Goal: Task Accomplishment & Management: Manage account settings

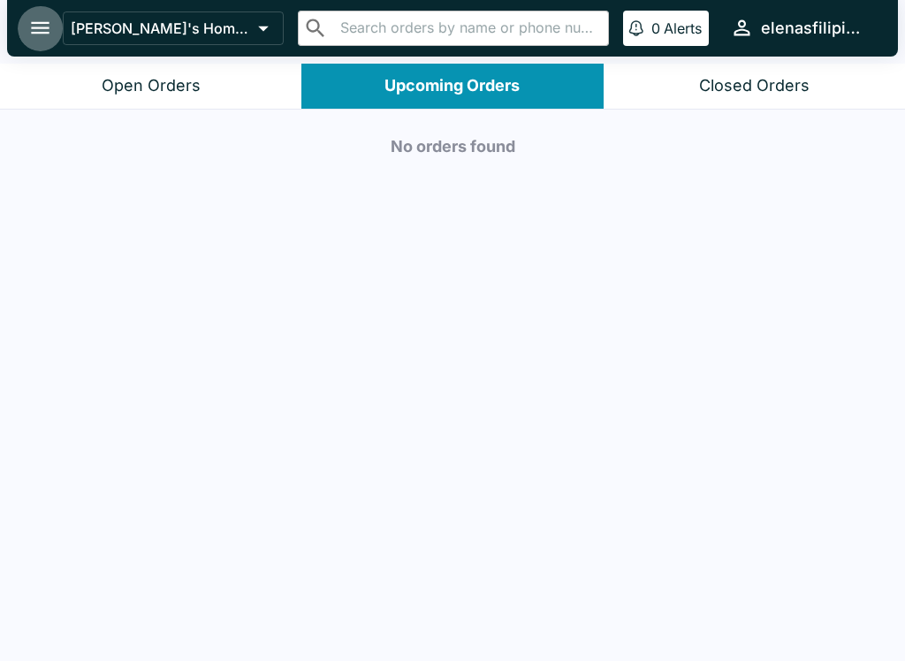
click at [34, 14] on button "open drawer" at bounding box center [40, 27] width 45 height 45
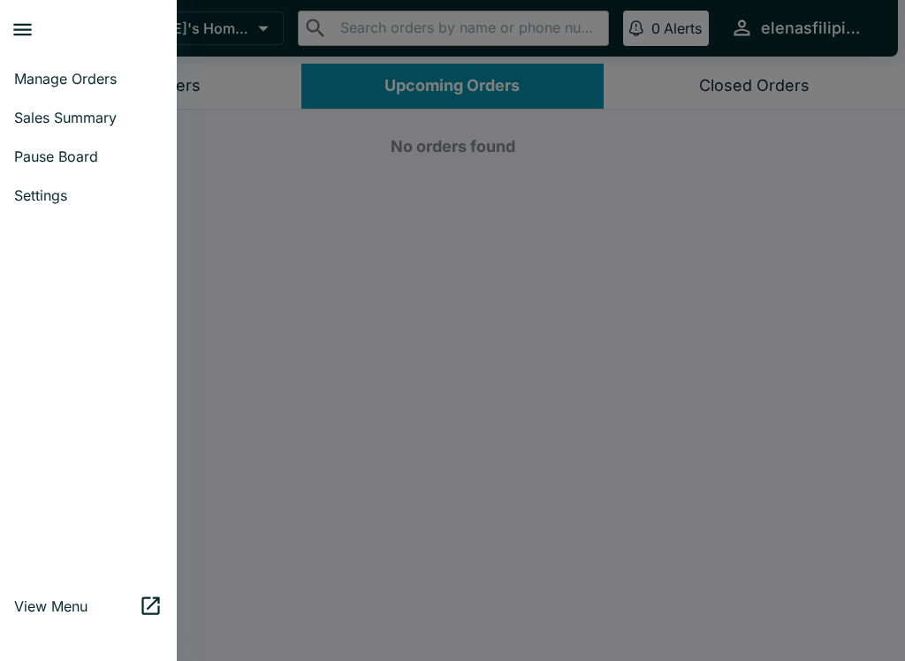
click at [436, 411] on div at bounding box center [452, 330] width 905 height 661
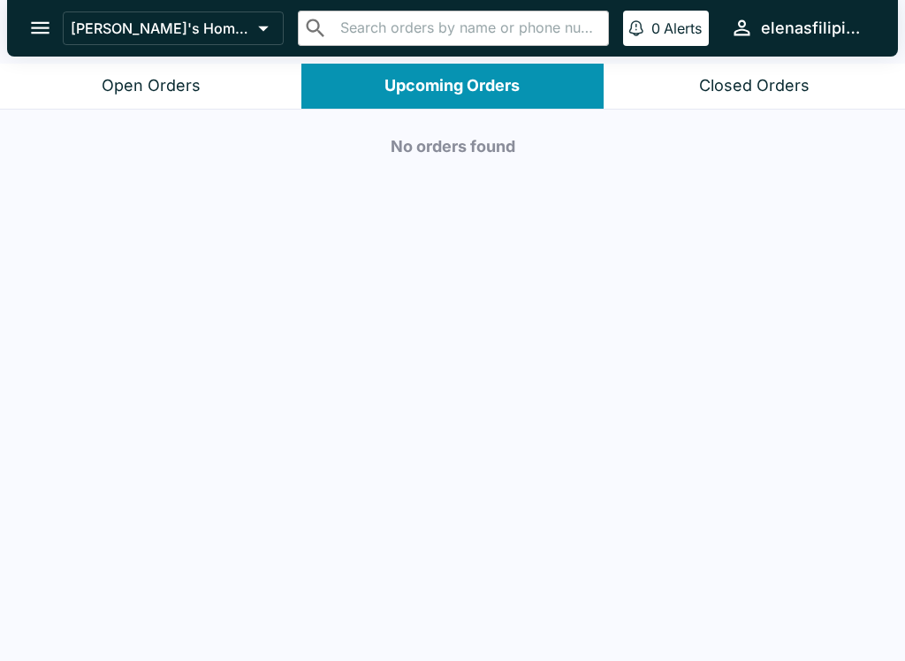
click at [93, 82] on button "Open Orders" at bounding box center [150, 86] width 301 height 45
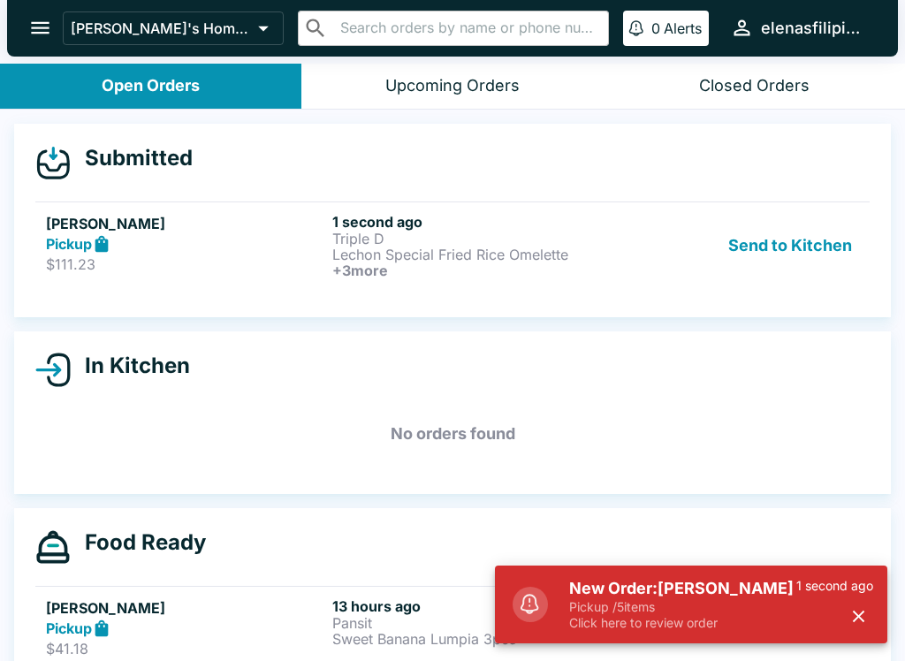
click at [609, 607] on p "Pickup / 5 items" at bounding box center [682, 607] width 227 height 16
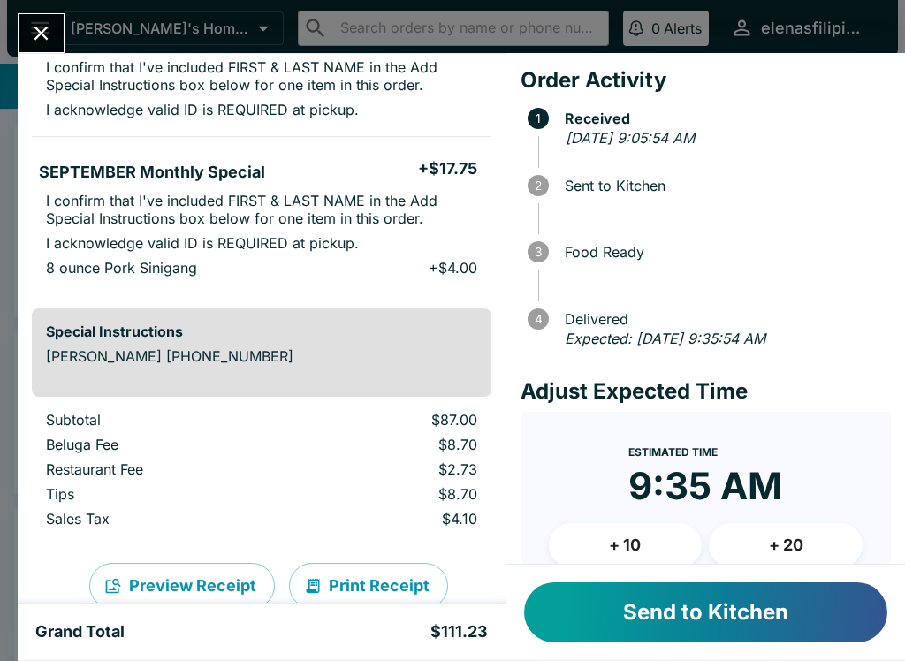
scroll to position [598, 0]
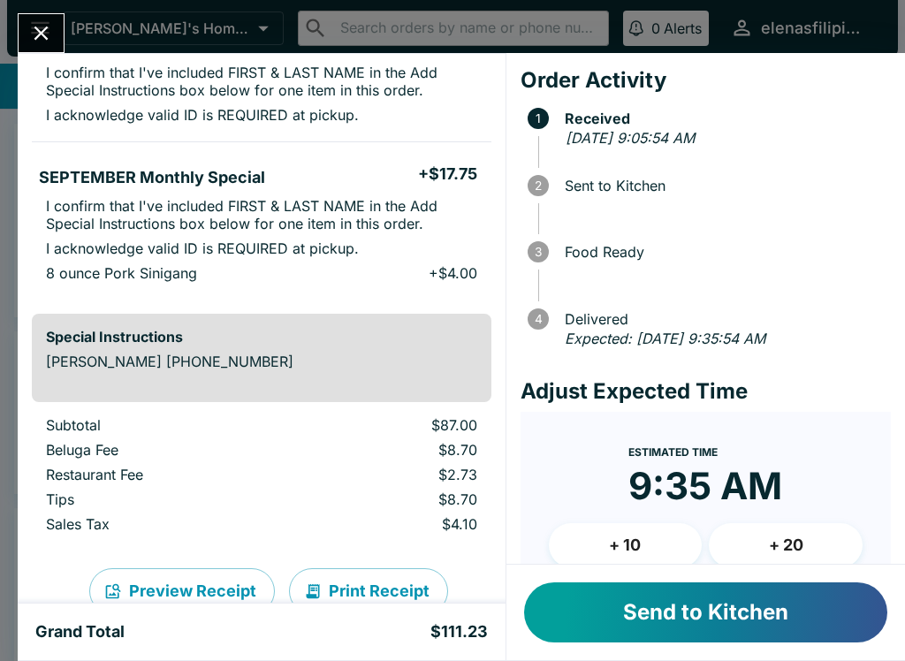
click at [646, 629] on button "Send to Kitchen" at bounding box center [705, 612] width 363 height 60
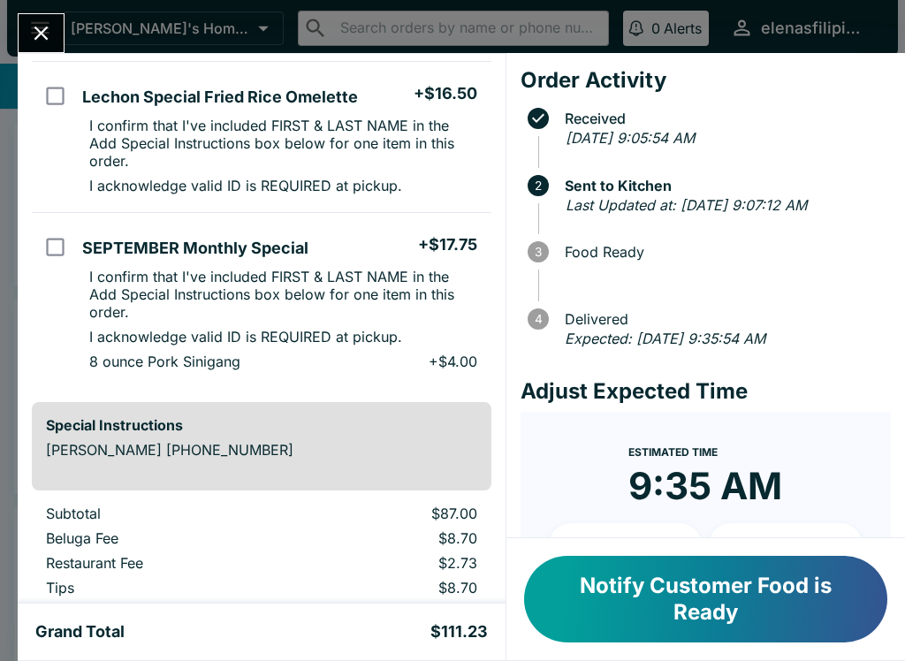
click at [35, 28] on icon "Close" at bounding box center [41, 34] width 14 height 14
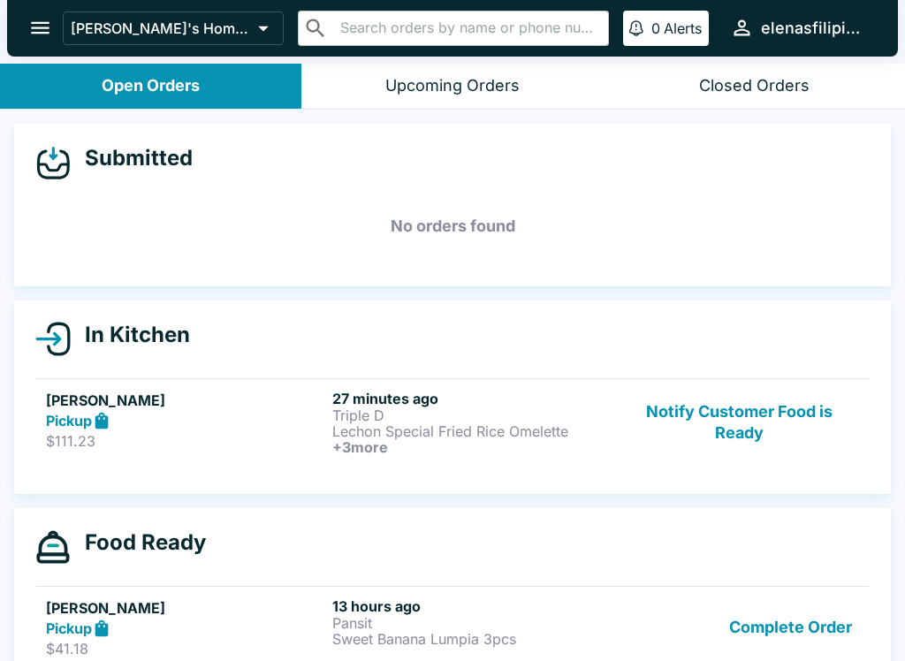
click at [745, 418] on button "Notify Customer Food is Ready" at bounding box center [738, 422] width 239 height 65
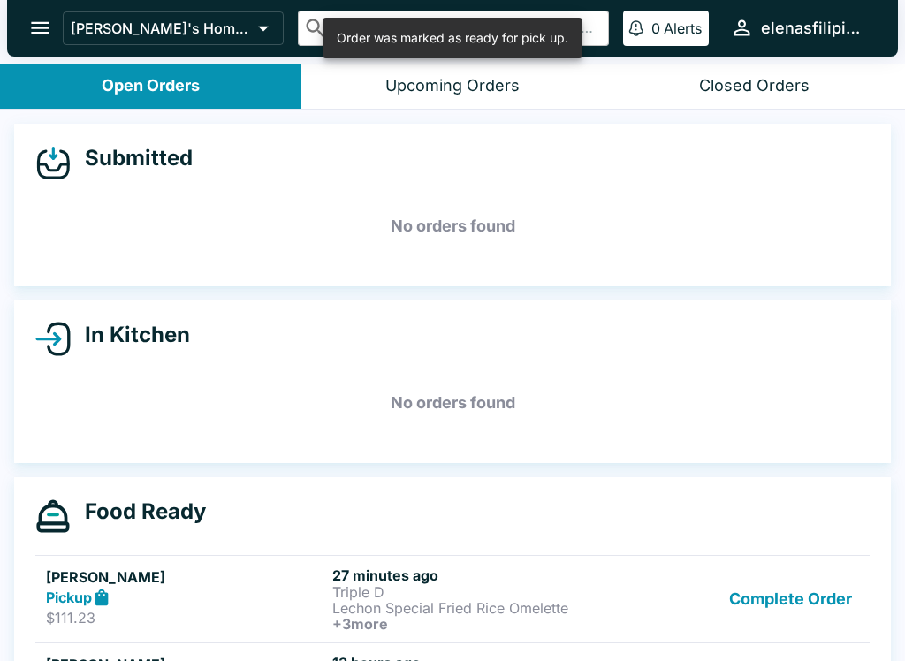
click at [778, 607] on button "Complete Order" at bounding box center [790, 598] width 137 height 65
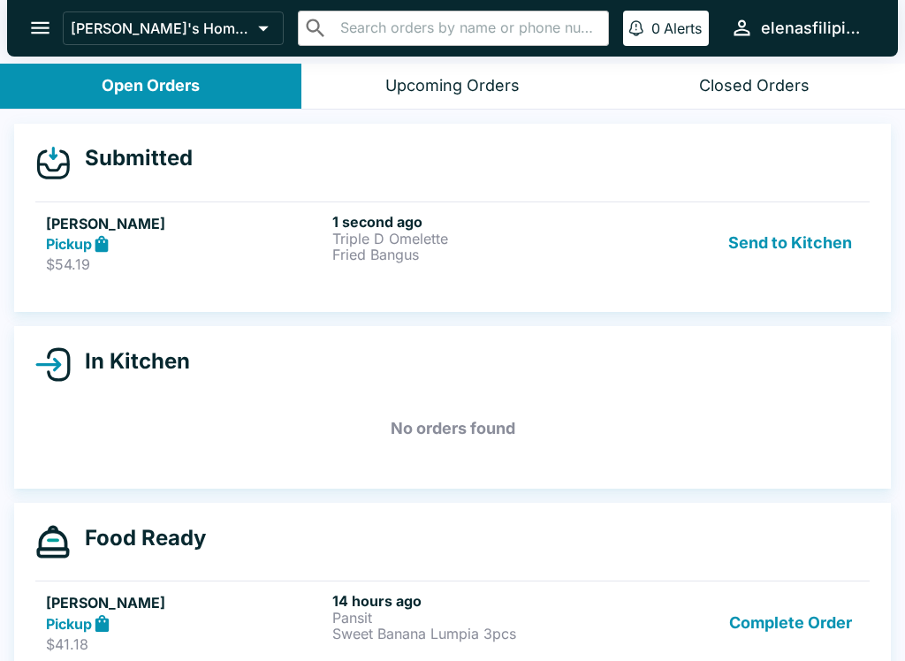
click at [112, 238] on icon at bounding box center [102, 244] width 20 height 20
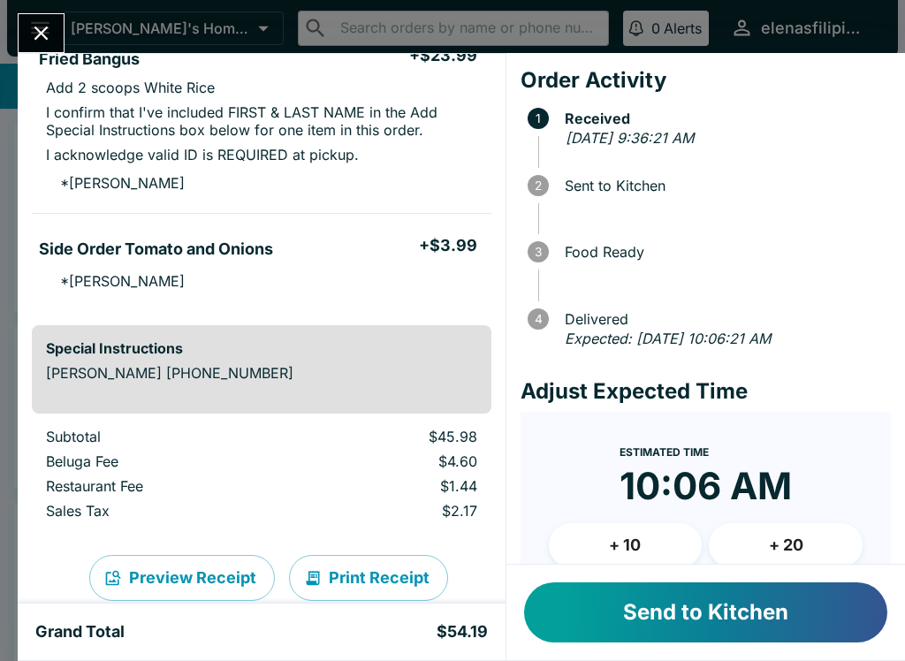
scroll to position [346, 0]
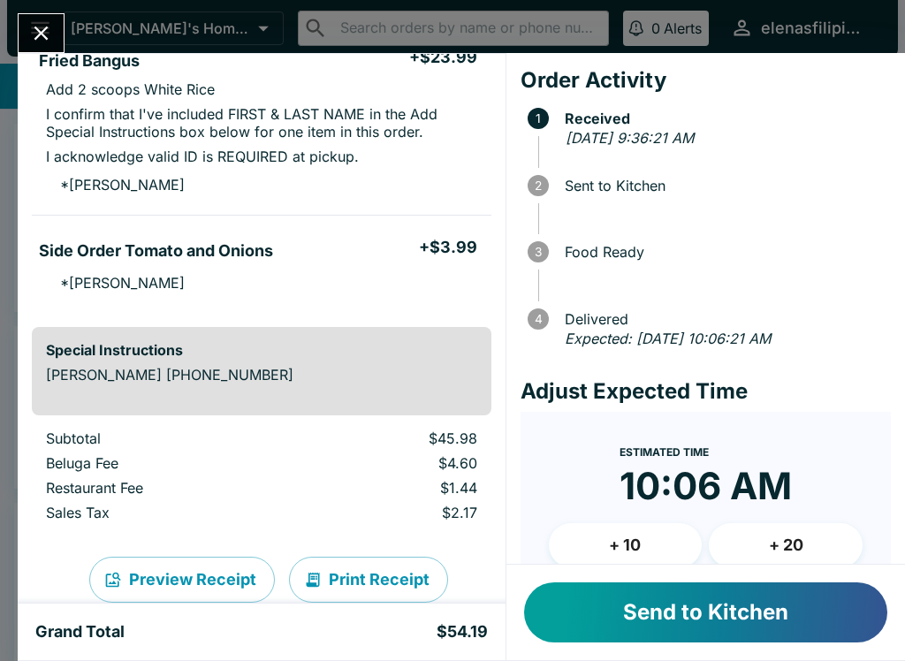
click at [577, 591] on button "Send to Kitchen" at bounding box center [705, 612] width 363 height 60
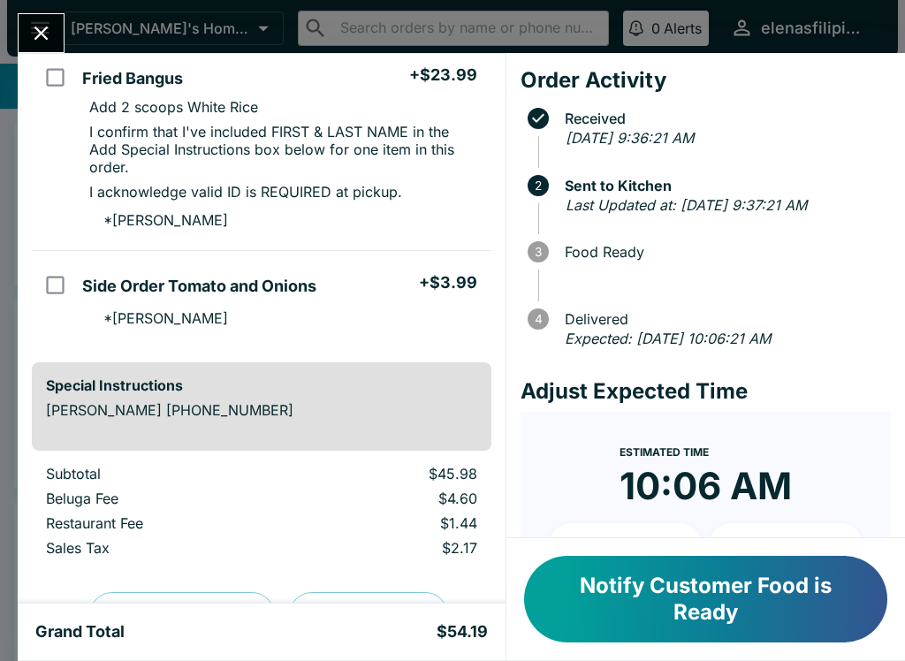
click at [21, 46] on div at bounding box center [41, 33] width 47 height 40
click at [11, 16] on div "[PERSON_NAME] Order # 705814 Pickup 3 Items Triple D Omelette + $18.00 I confir…" at bounding box center [452, 330] width 905 height 661
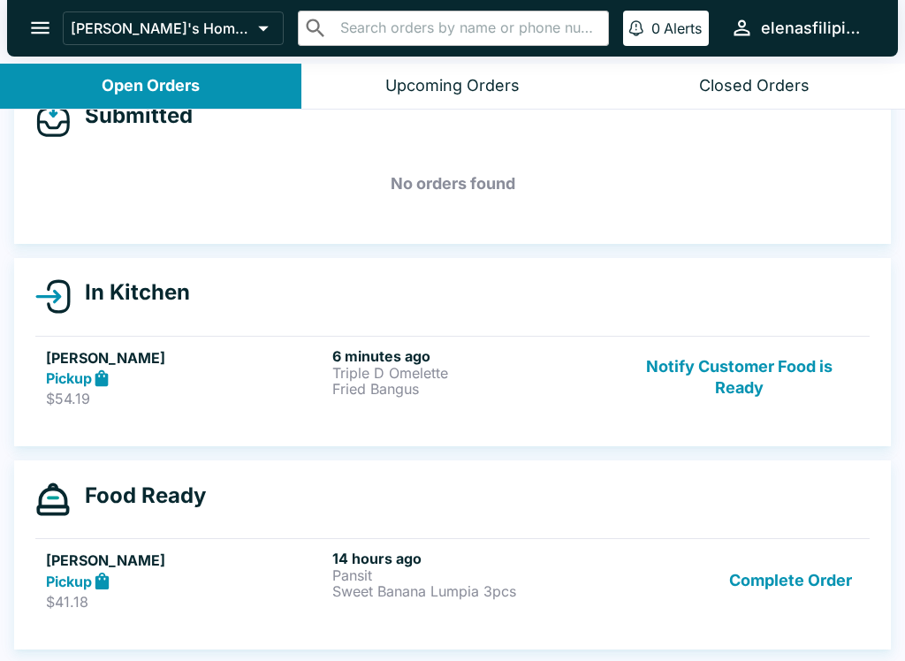
scroll to position [42, 0]
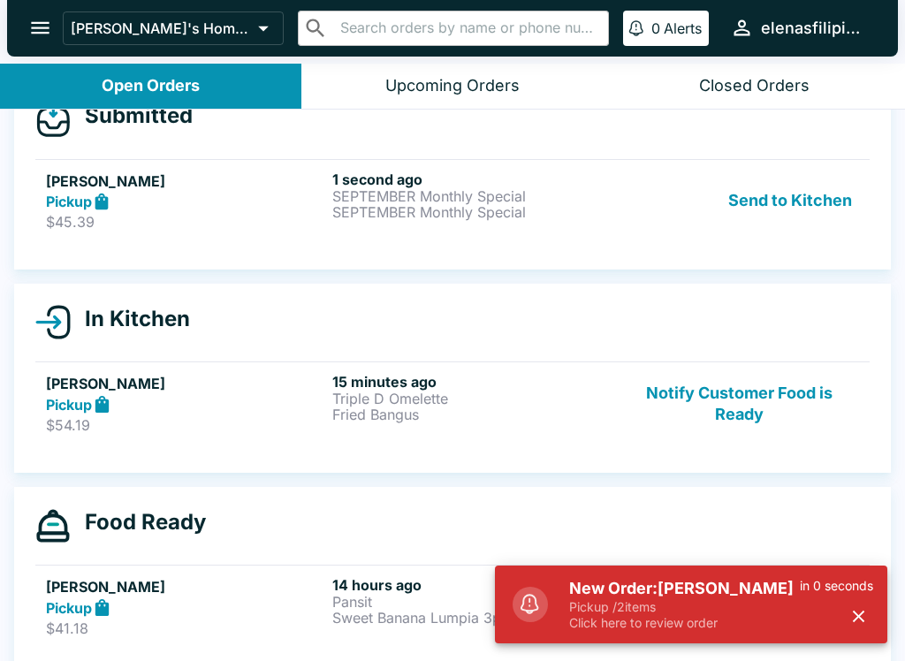
click at [653, 627] on p "Click here to review order" at bounding box center [684, 623] width 231 height 16
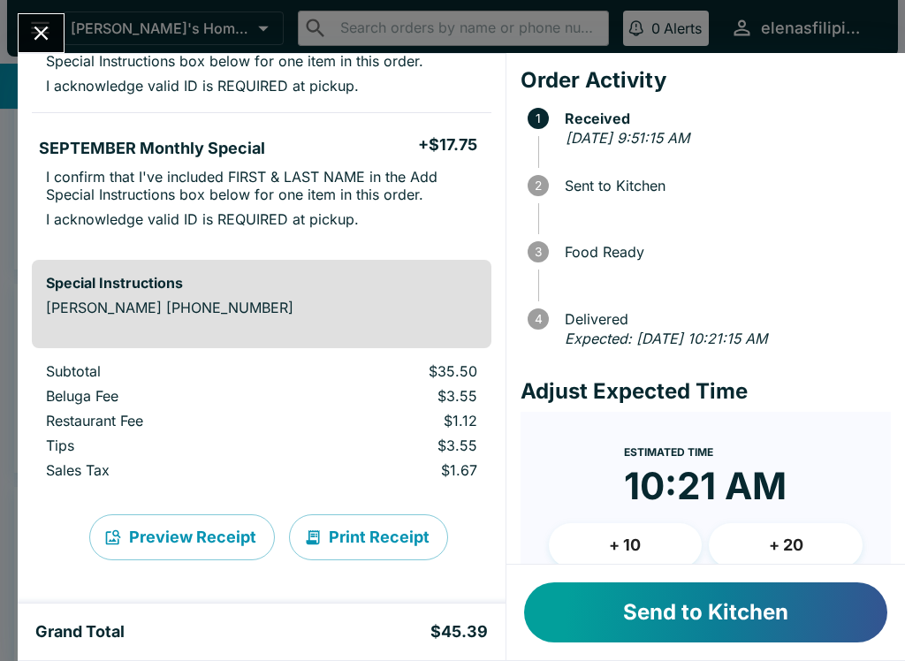
scroll to position [227, 0]
click at [607, 618] on button "Send to Kitchen" at bounding box center [705, 612] width 363 height 60
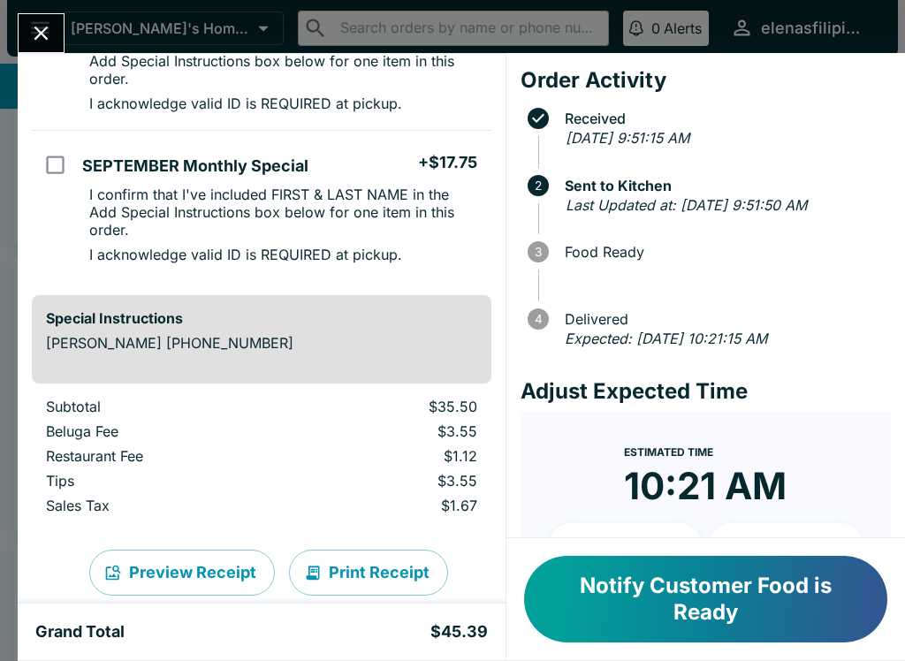
click at [608, 628] on button "Notify Customer Food is Ready" at bounding box center [705, 599] width 363 height 87
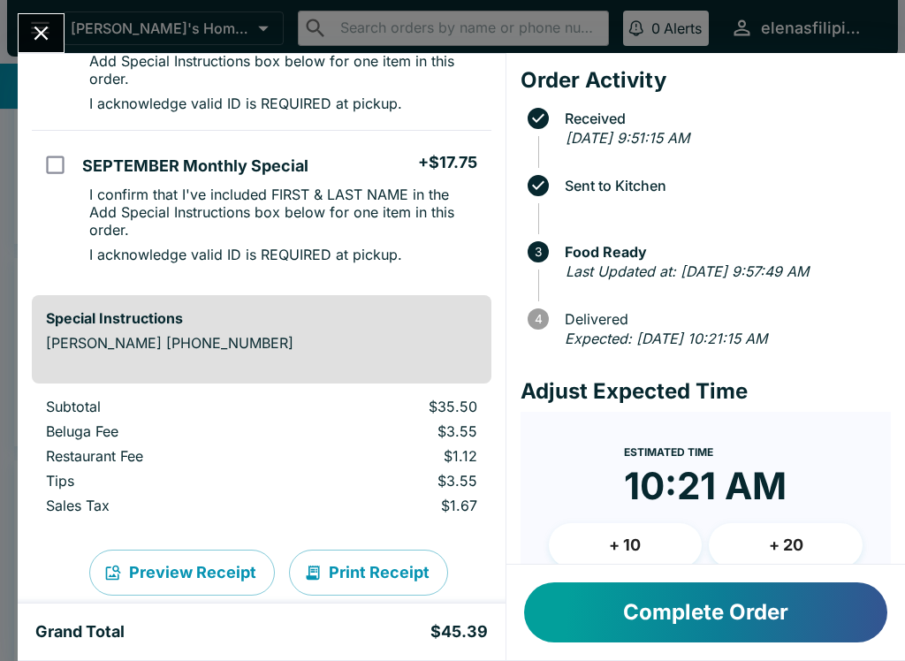
click at [675, 641] on button "Complete Order" at bounding box center [705, 612] width 363 height 60
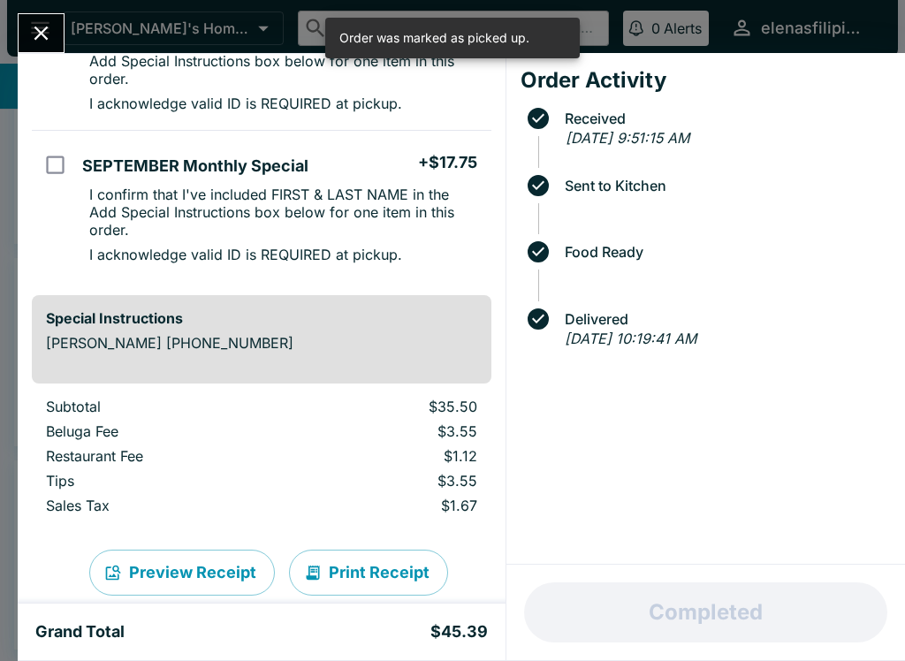
click at [42, 15] on button "Close" at bounding box center [41, 33] width 45 height 38
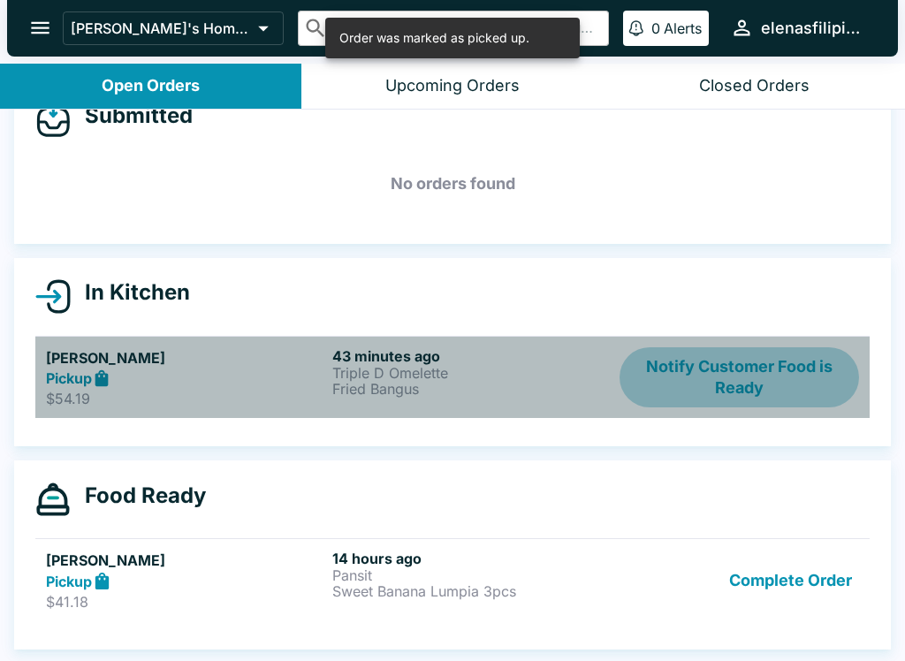
click at [650, 385] on button "Notify Customer Food is Ready" at bounding box center [738, 377] width 239 height 61
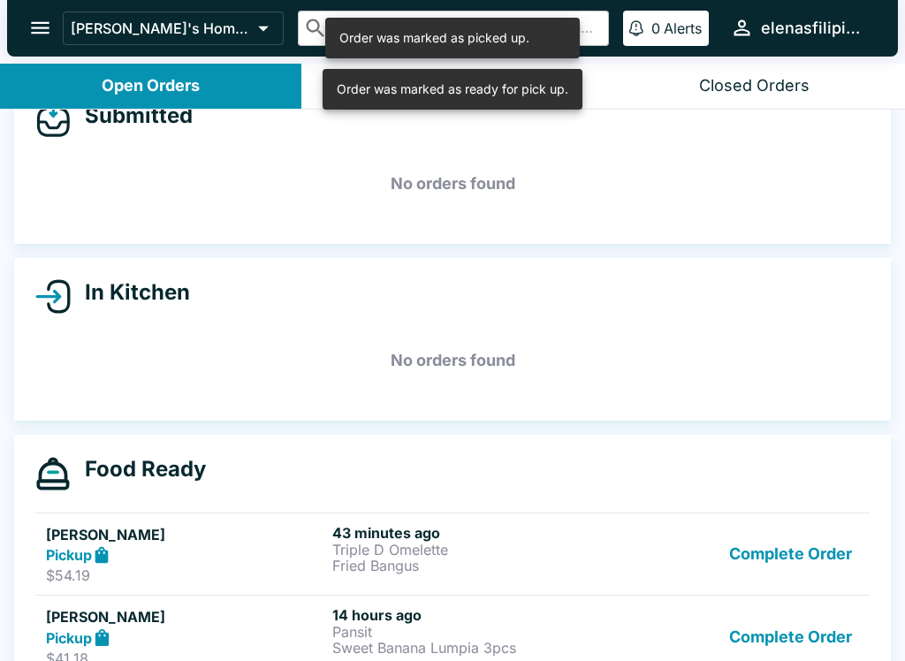
click at [752, 546] on button "Complete Order" at bounding box center [790, 554] width 137 height 61
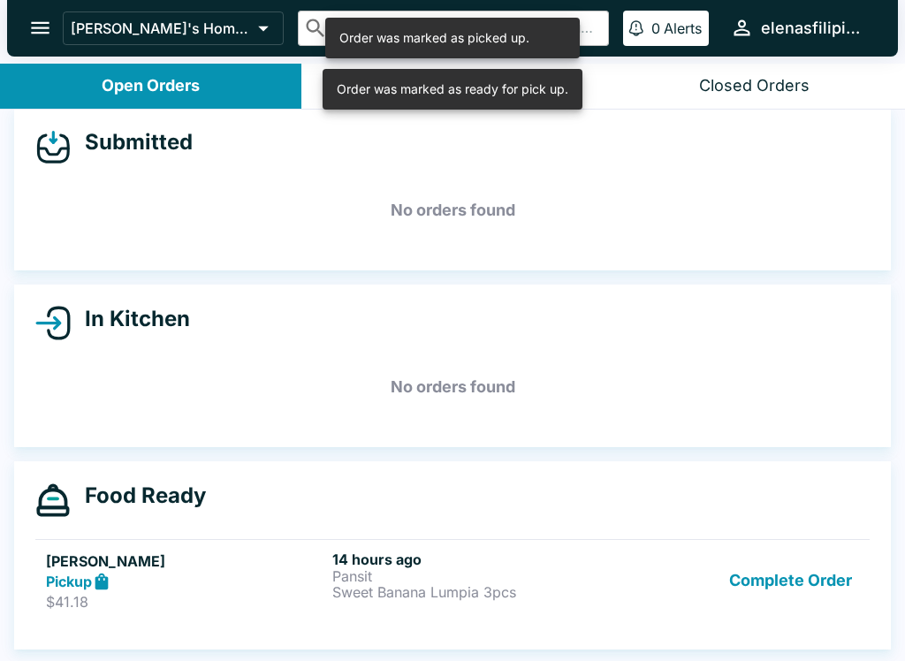
scroll to position [16, 0]
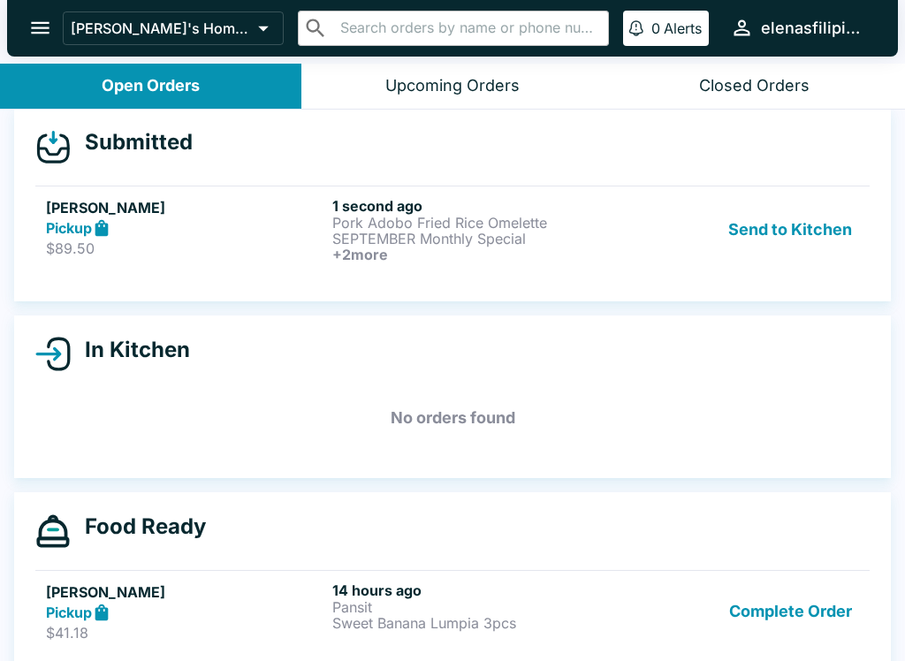
click at [73, 224] on strong "Pickup" at bounding box center [69, 228] width 46 height 18
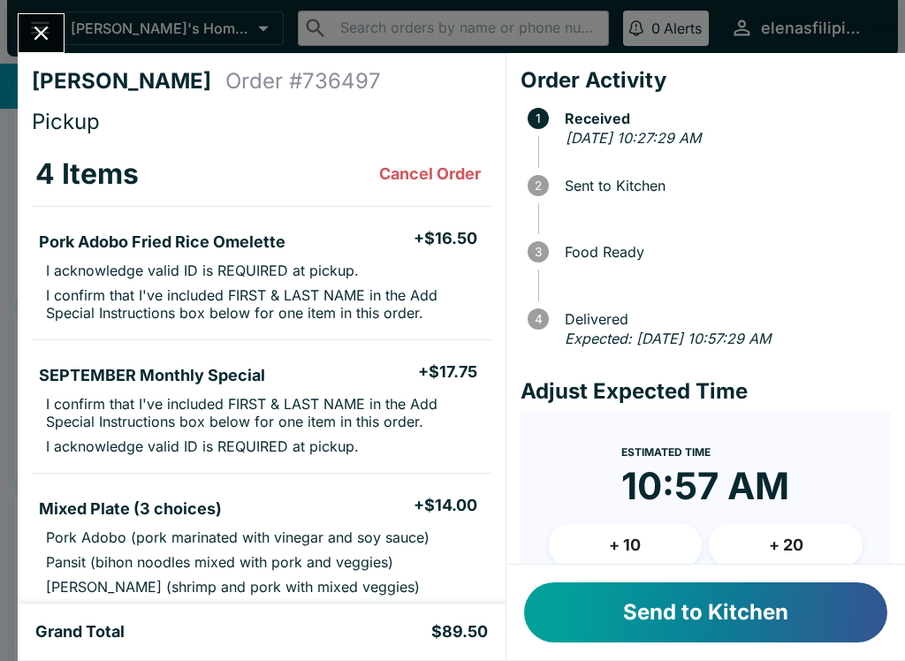
click at [44, 33] on icon "Close" at bounding box center [41, 33] width 24 height 24
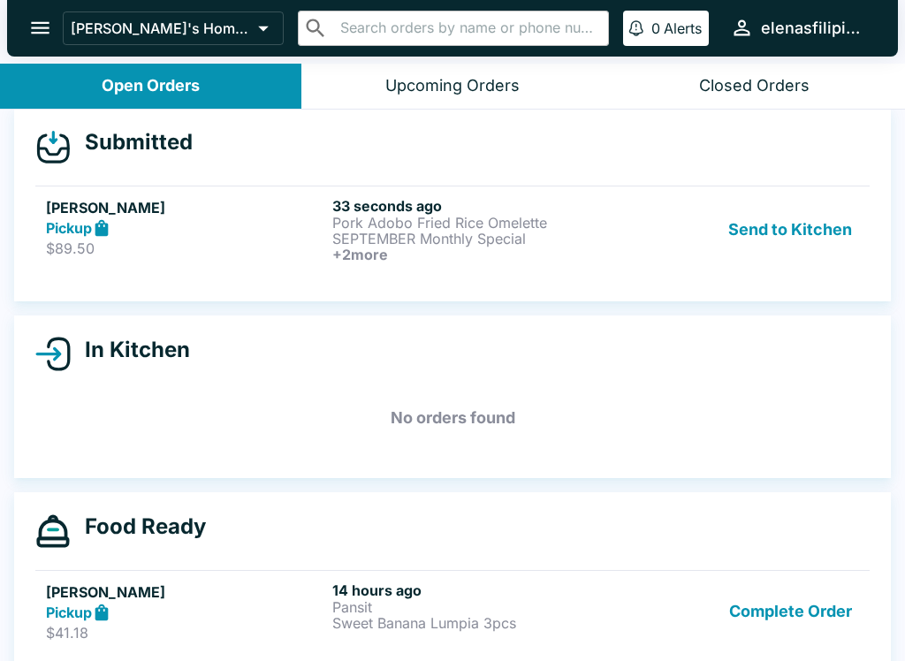
click at [267, 248] on p "$89.50" at bounding box center [185, 248] width 279 height 18
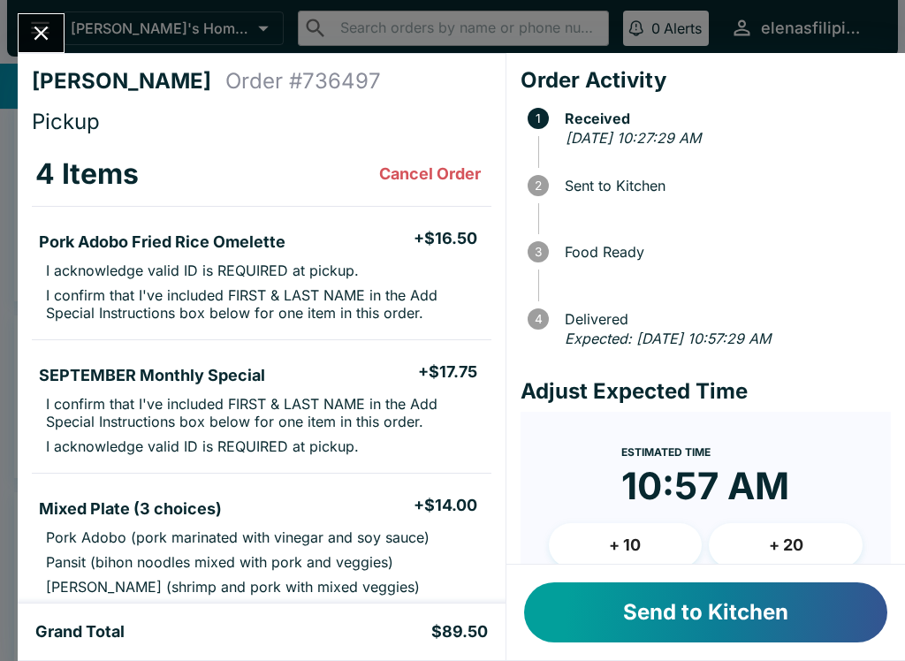
click at [729, 611] on button "Send to Kitchen" at bounding box center [705, 612] width 363 height 60
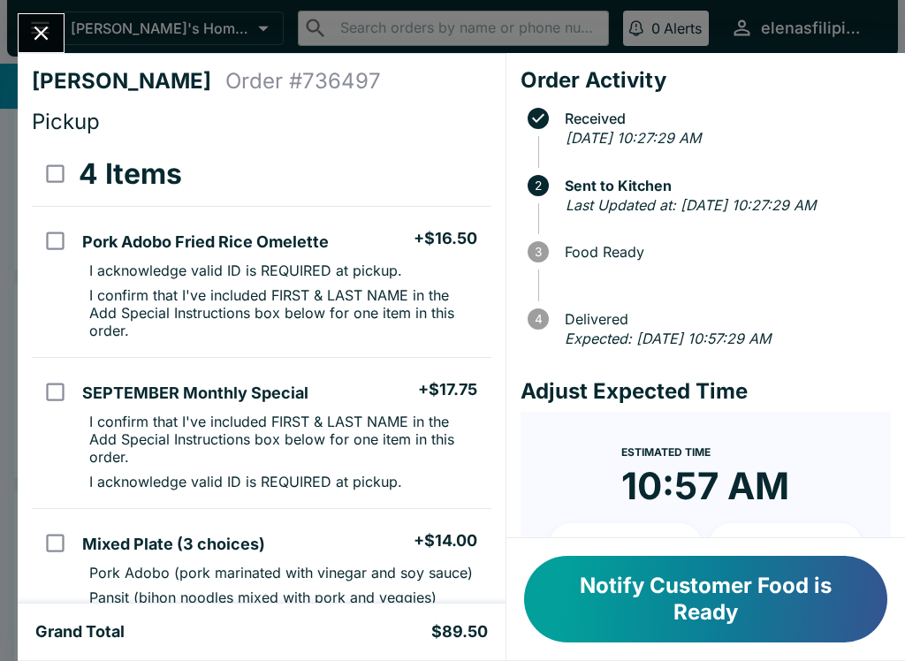
click at [38, 23] on icon "Close" at bounding box center [41, 33] width 24 height 24
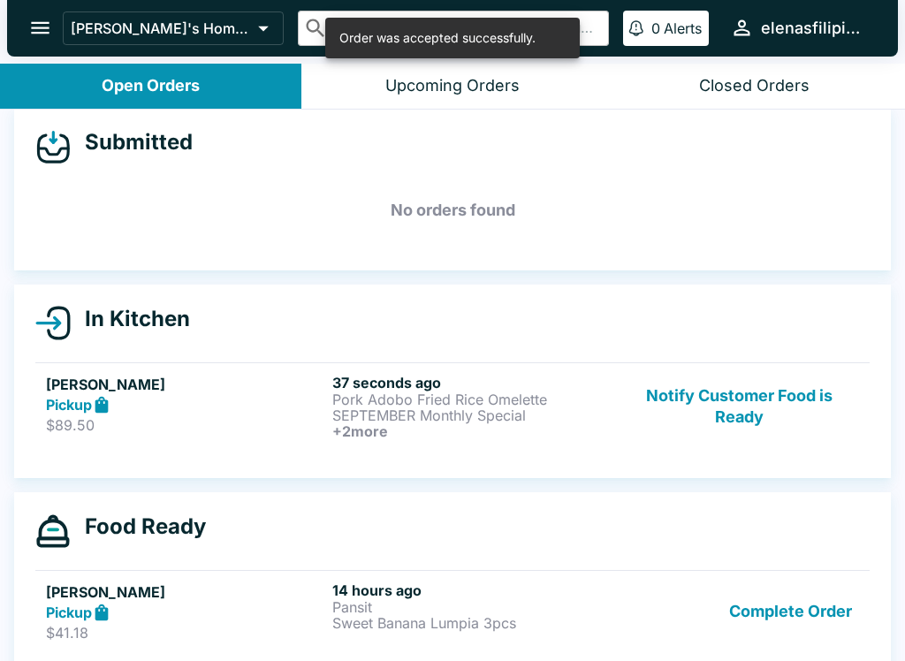
click at [233, 429] on p "$89.50" at bounding box center [185, 425] width 279 height 18
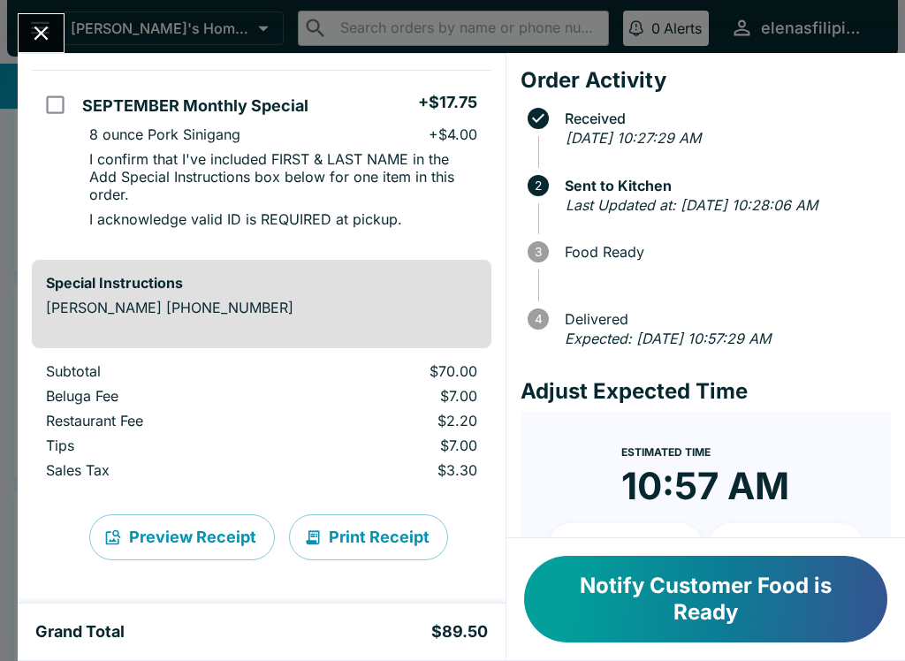
scroll to position [664, 0]
click at [43, 34] on icon "Close" at bounding box center [41, 34] width 14 height 14
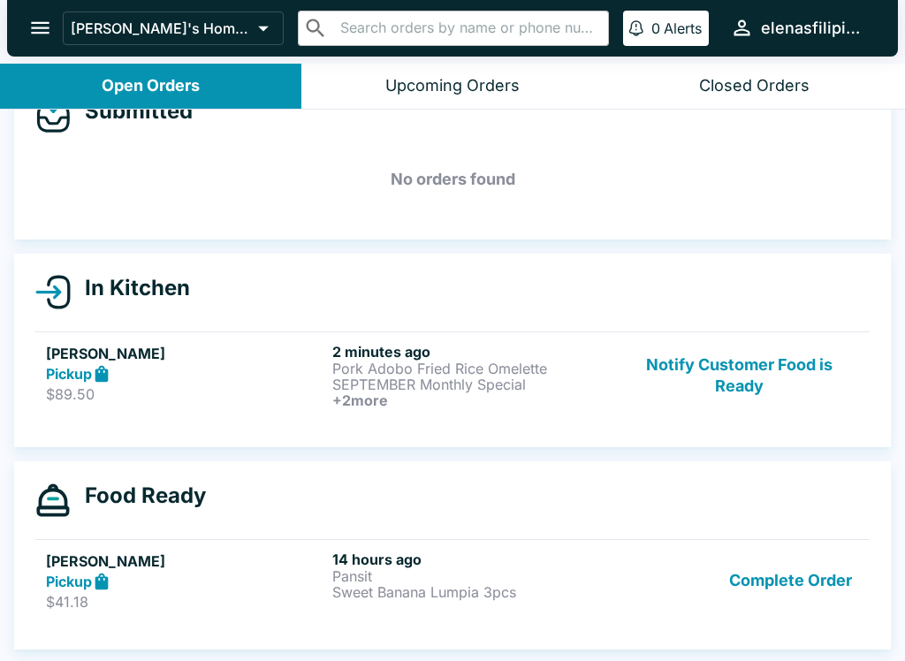
scroll to position [47, 0]
click at [443, 596] on p "Sweet Banana Lumpia 3pcs" at bounding box center [471, 592] width 279 height 16
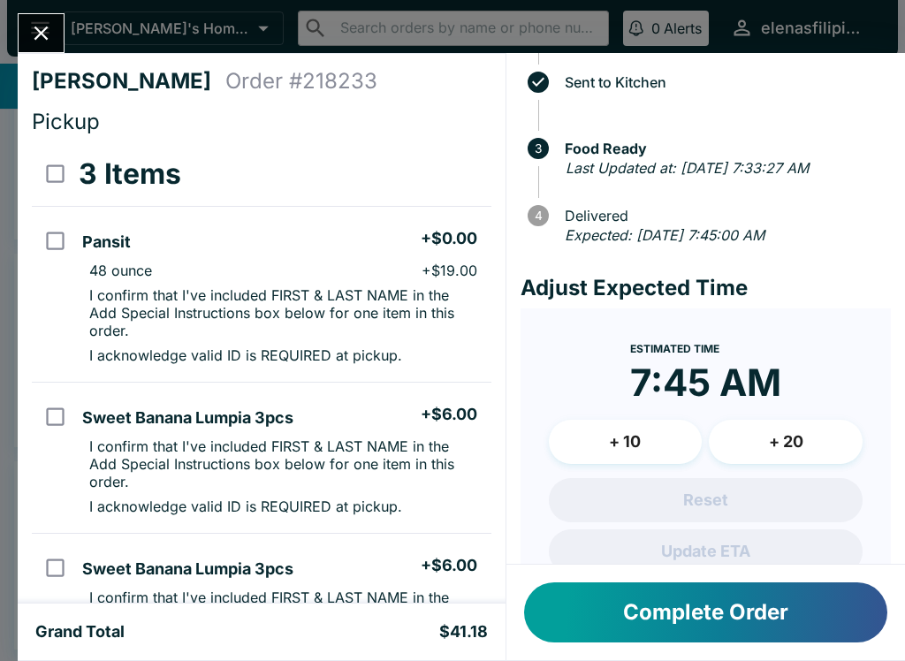
scroll to position [102, 0]
click at [38, 28] on icon "Close" at bounding box center [41, 33] width 24 height 24
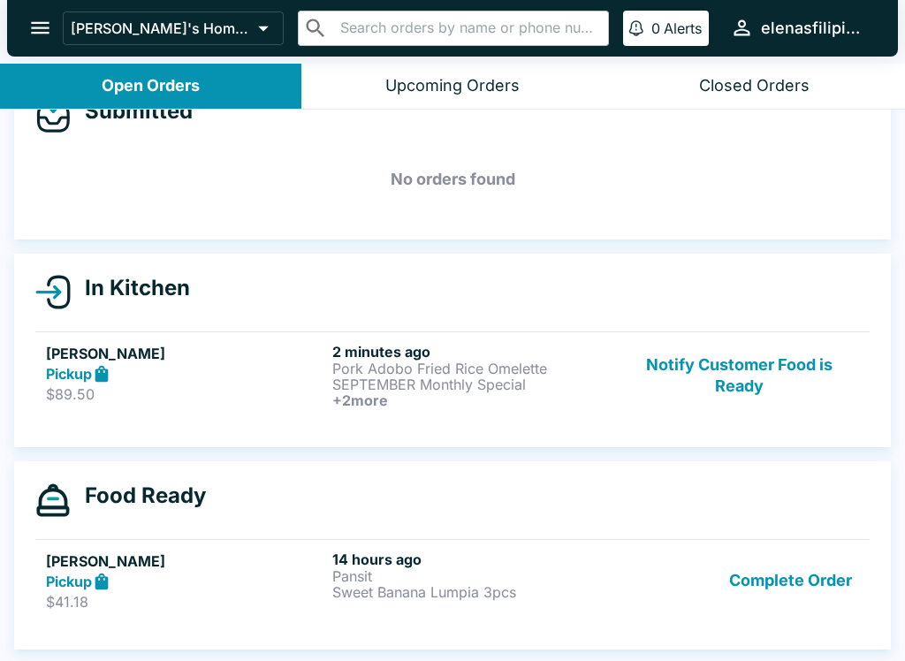
scroll to position [3, 0]
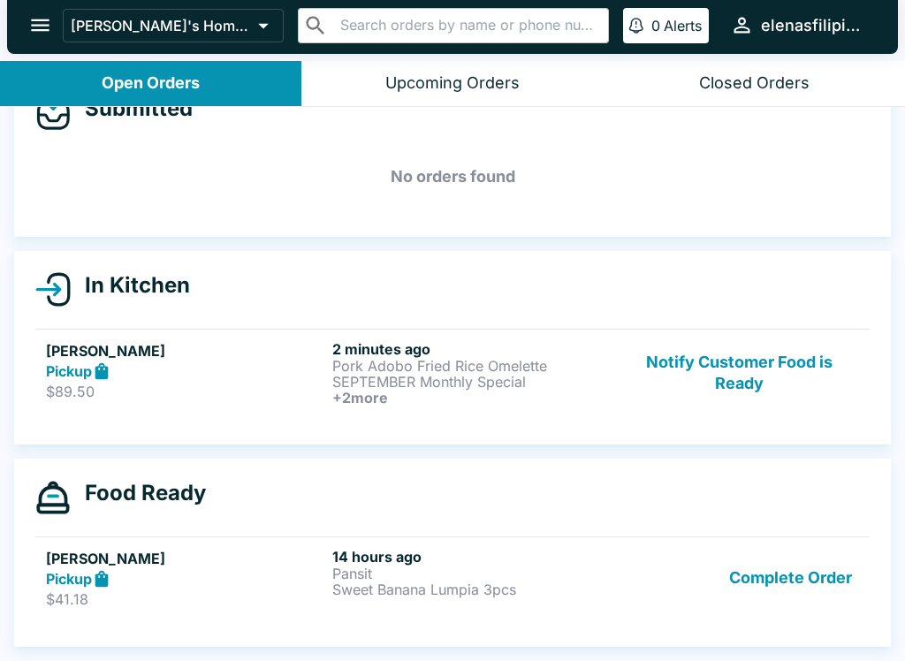
click at [371, 390] on h6 "+ 2 more" at bounding box center [471, 398] width 279 height 16
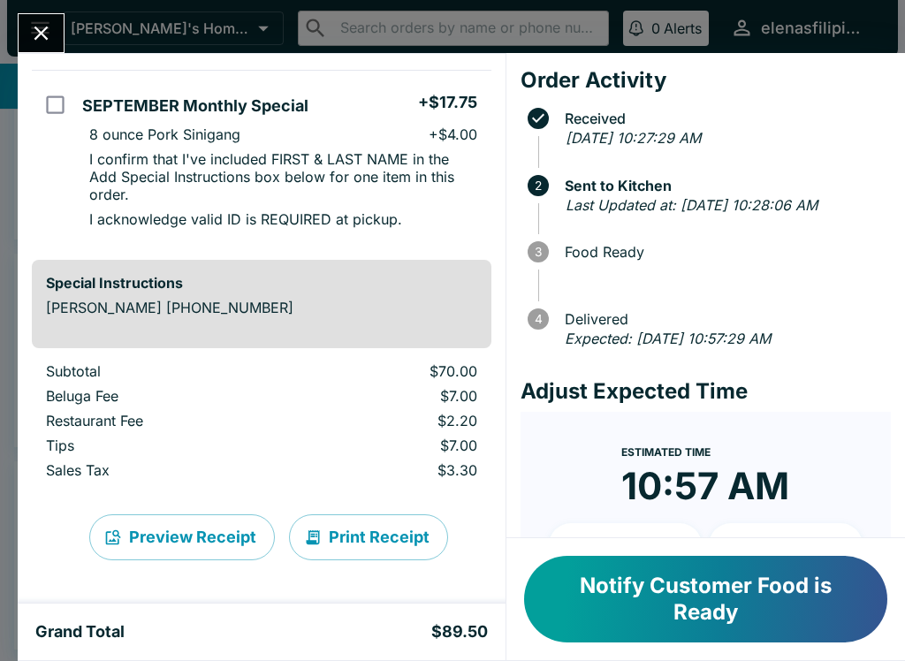
scroll to position [664, 0]
click at [38, 32] on icon "Close" at bounding box center [41, 33] width 24 height 24
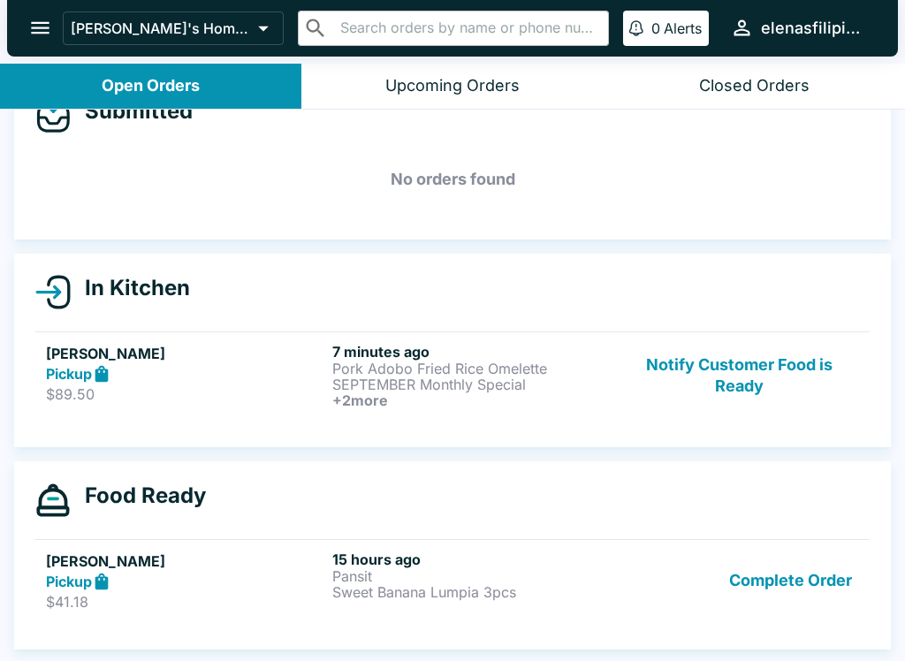
click at [186, 356] on h5 "[PERSON_NAME]" at bounding box center [185, 353] width 279 height 21
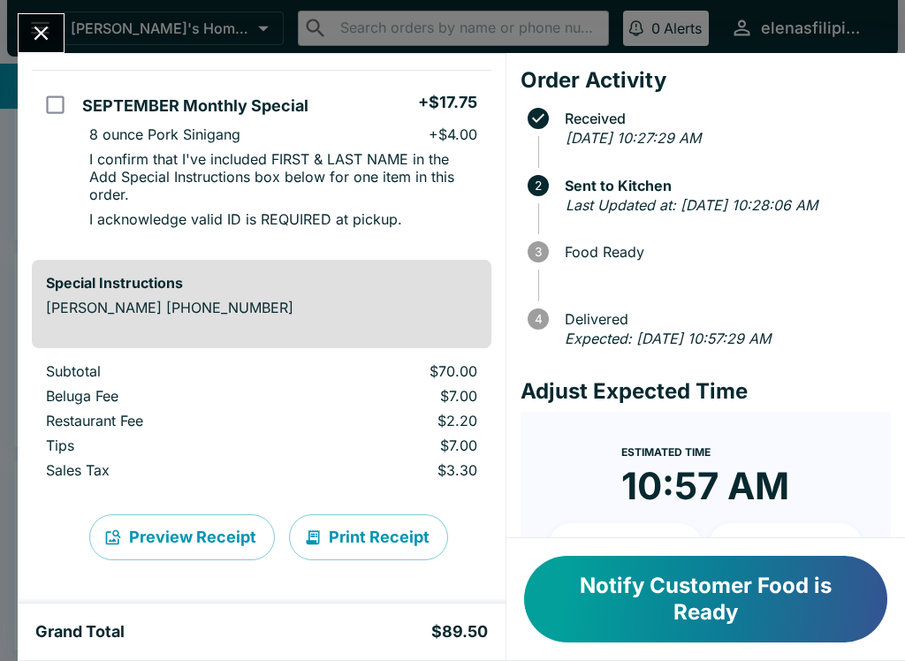
scroll to position [664, 0]
click at [47, 34] on icon "Close" at bounding box center [41, 33] width 24 height 24
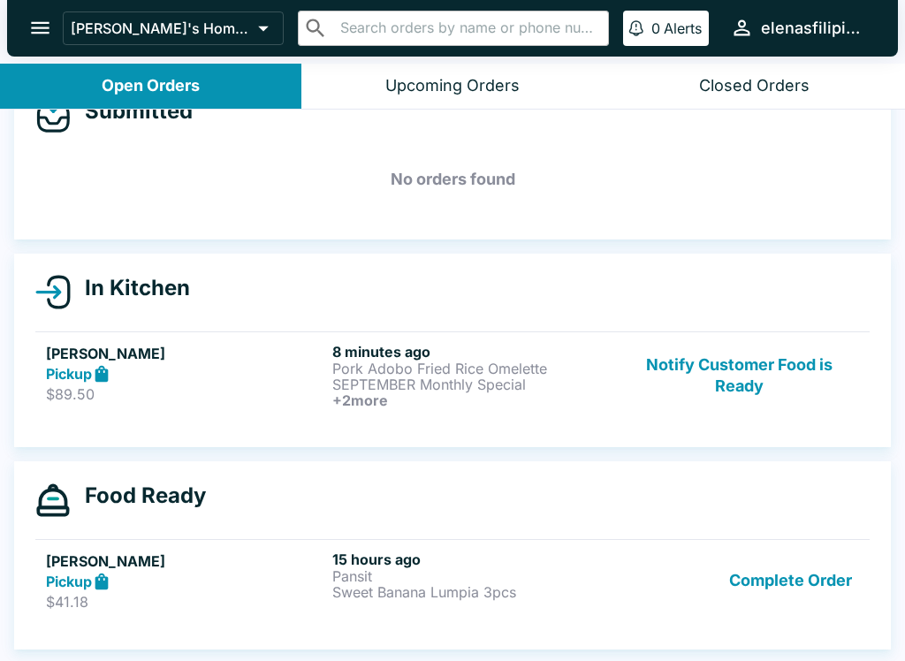
click at [275, 593] on p "$41.18" at bounding box center [185, 602] width 279 height 18
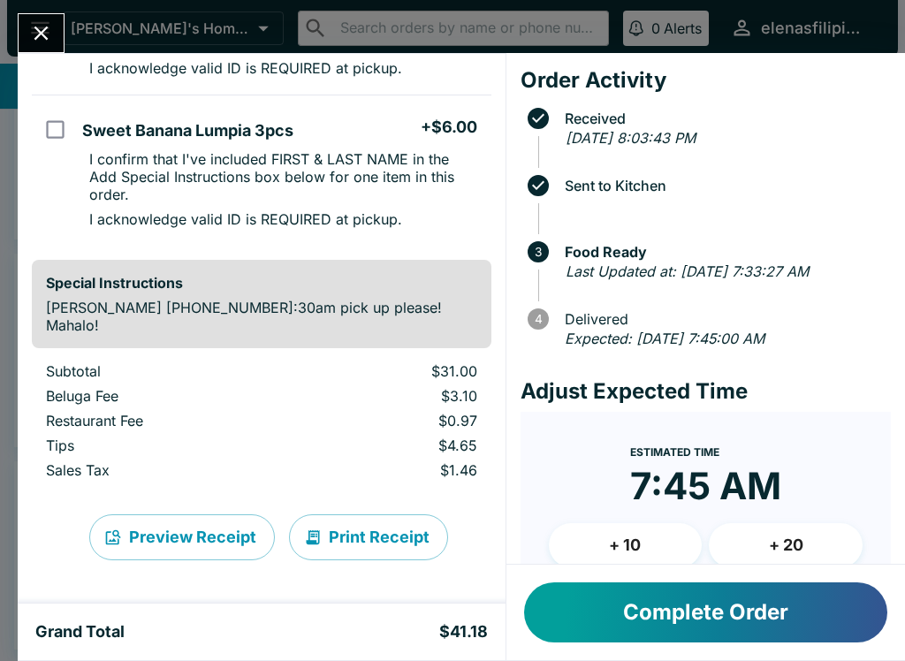
scroll to position [438, 0]
click at [40, 39] on icon "Close" at bounding box center [41, 33] width 24 height 24
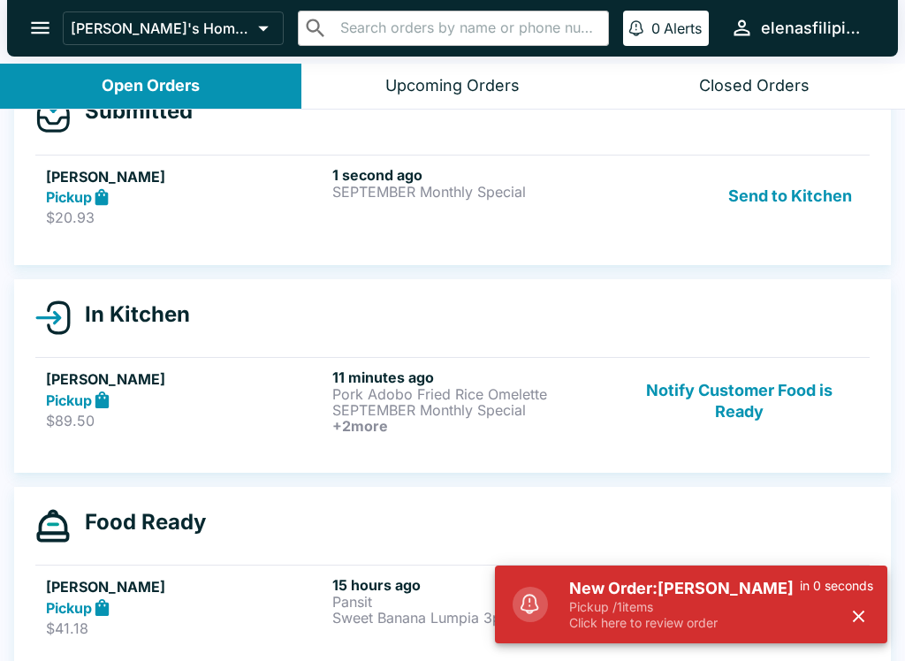
click at [81, 201] on strong "Pickup" at bounding box center [69, 197] width 46 height 18
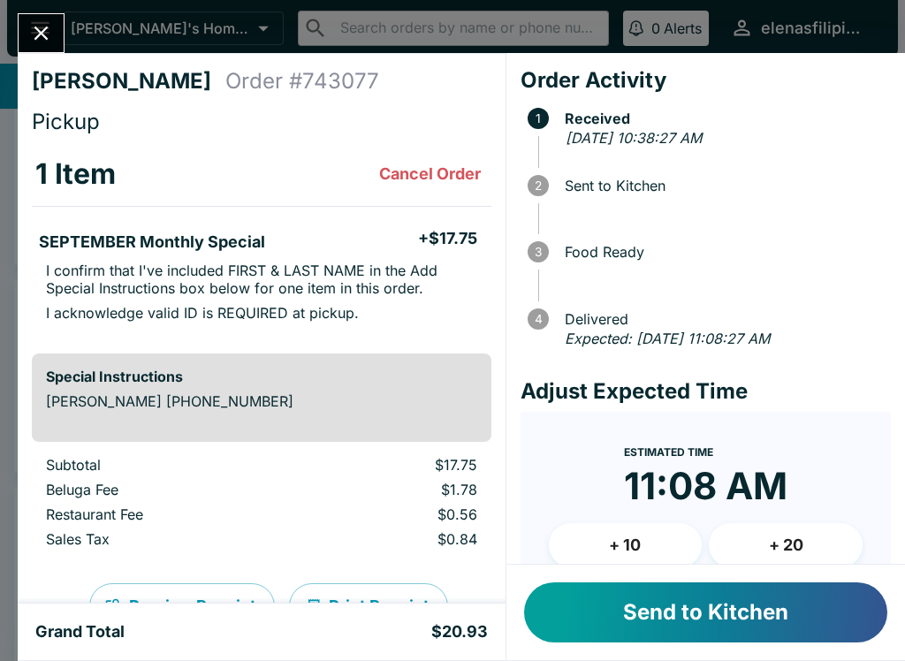
click at [708, 603] on button "Send to Kitchen" at bounding box center [705, 612] width 363 height 60
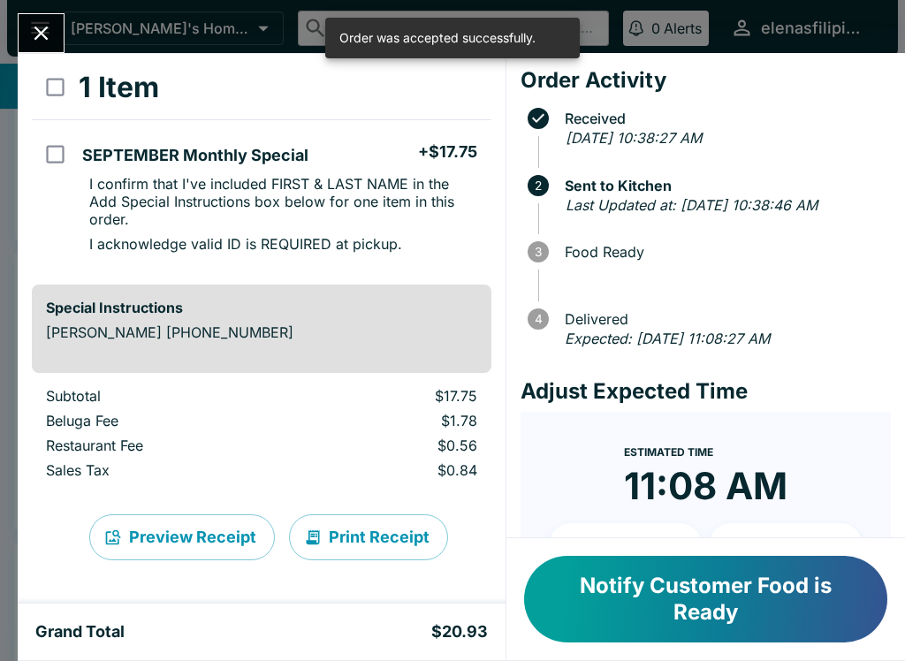
scroll to position [87, 0]
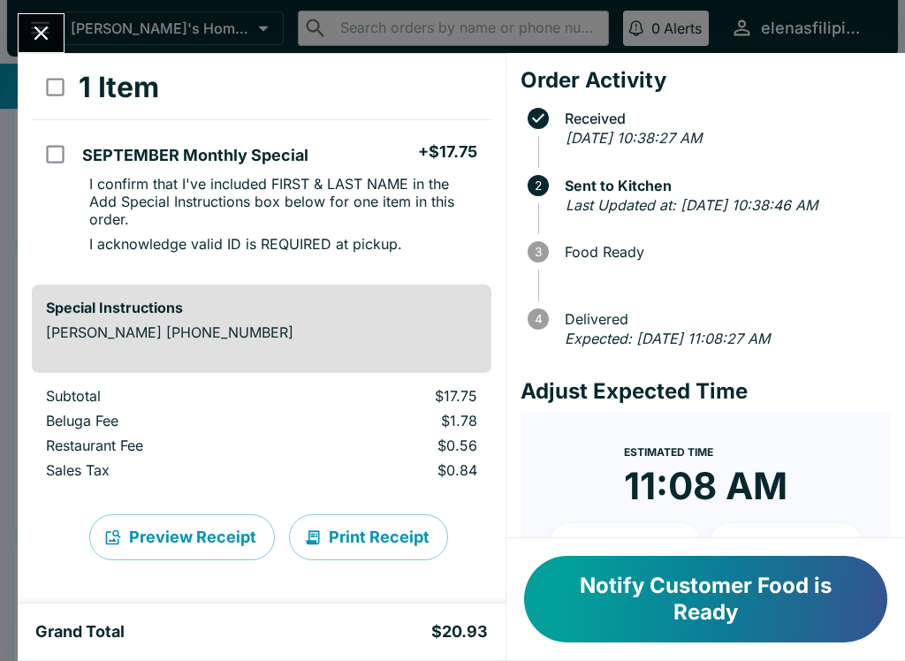
click at [82, 452] on p "Restaurant Fee" at bounding box center [165, 445] width 239 height 18
click at [693, 581] on button "Notify Customer Food is Ready" at bounding box center [705, 599] width 363 height 87
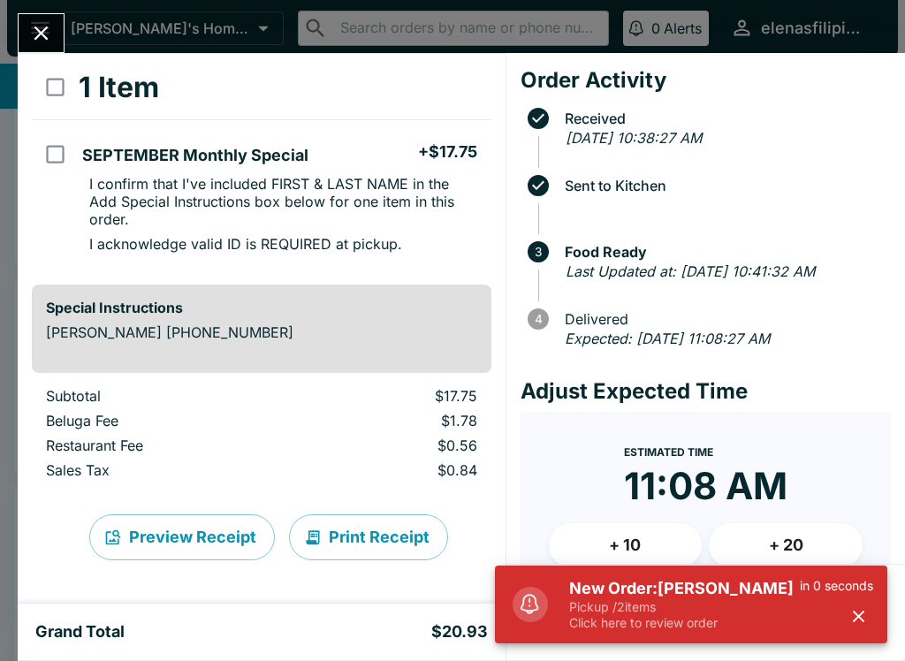
click at [692, 614] on p "Pickup / 2 items" at bounding box center [684, 607] width 231 height 16
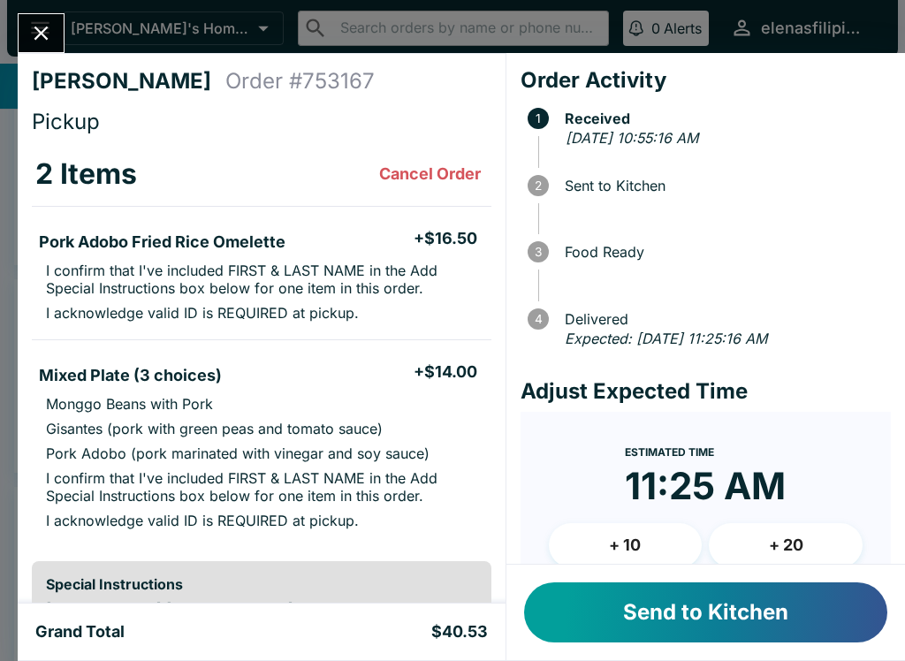
click at [613, 623] on button "Send to Kitchen" at bounding box center [705, 612] width 363 height 60
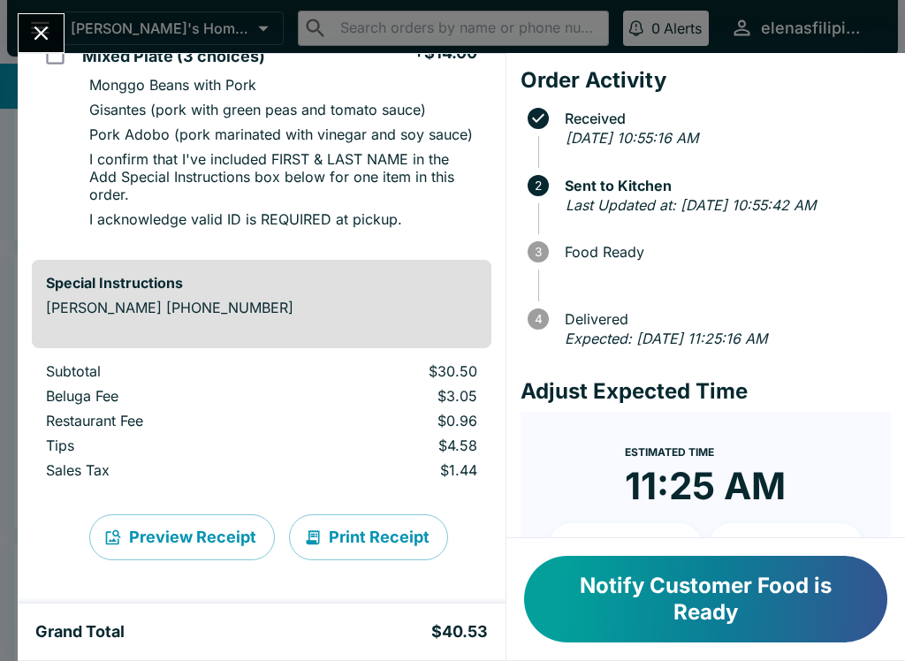
scroll to position [337, 0]
click at [29, 37] on icon "Close" at bounding box center [41, 33] width 24 height 24
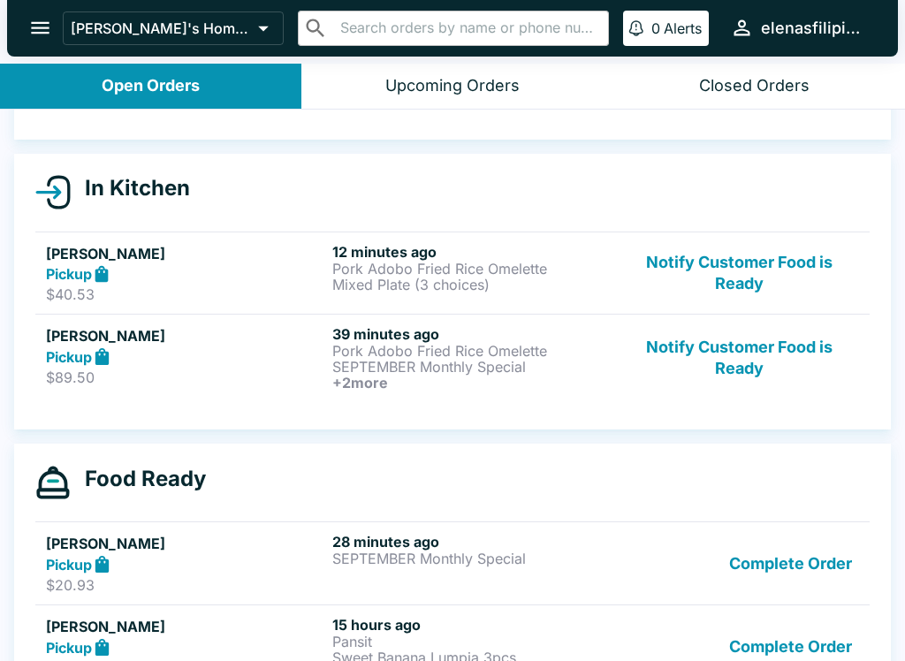
scroll to position [163, 0]
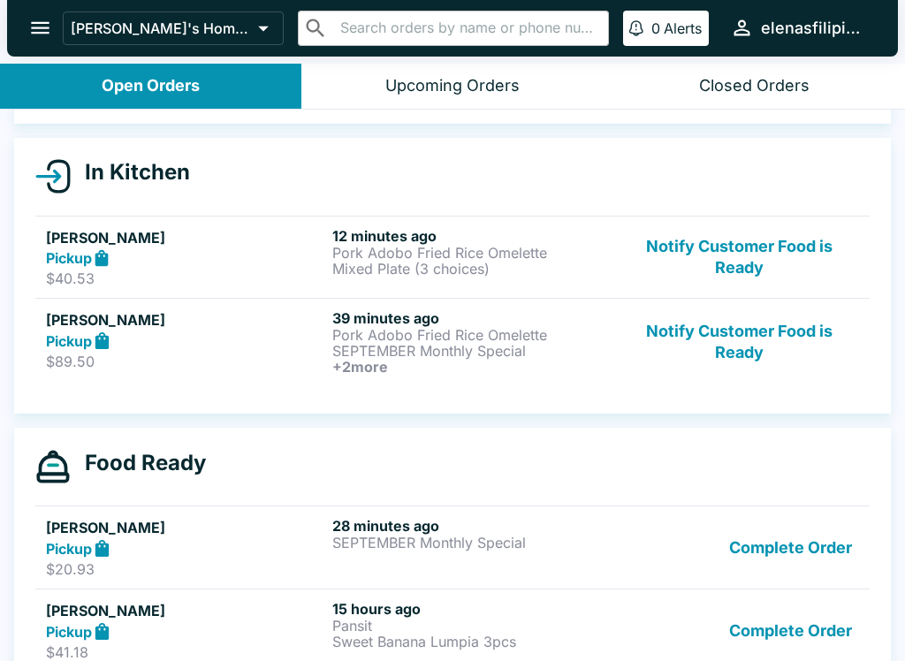
click at [783, 546] on button "Complete Order" at bounding box center [790, 547] width 137 height 61
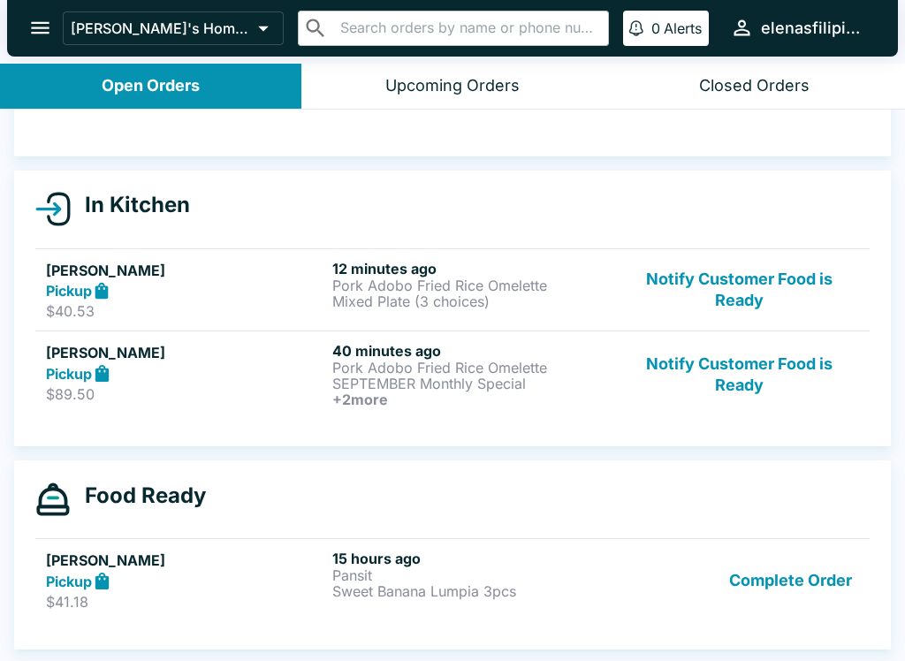
scroll to position [130, 0]
click at [685, 370] on button "Notify Customer Food is Ready" at bounding box center [738, 374] width 239 height 65
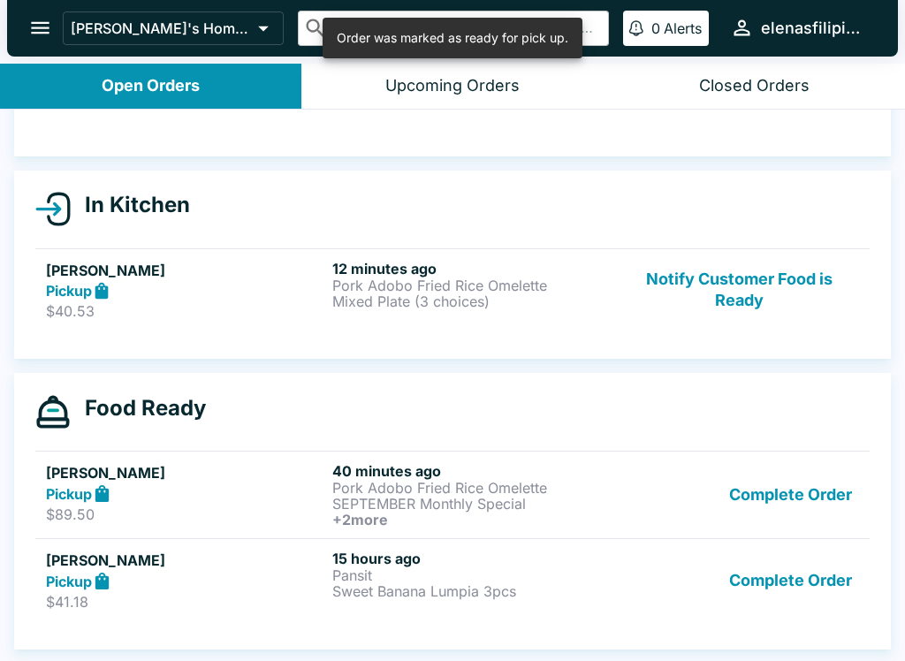
click at [768, 508] on button "Complete Order" at bounding box center [790, 494] width 137 height 65
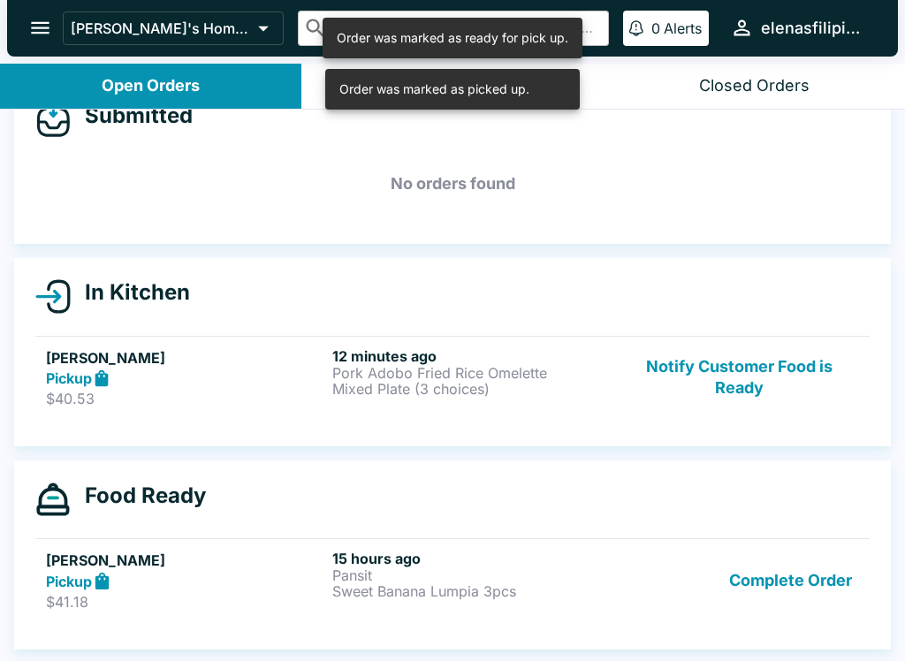
scroll to position [42, 0]
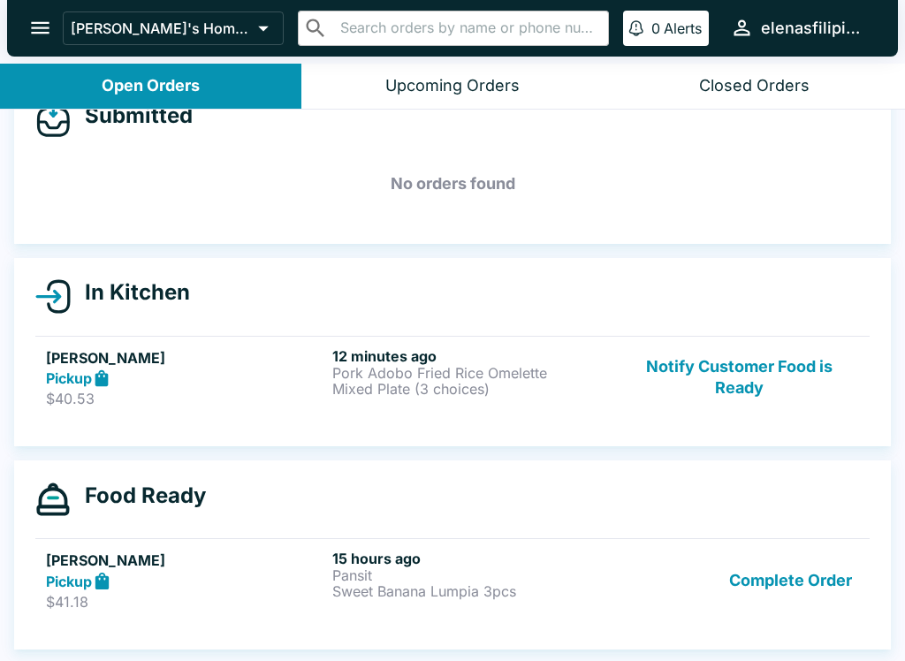
click at [84, 373] on strong "Pickup" at bounding box center [69, 378] width 46 height 18
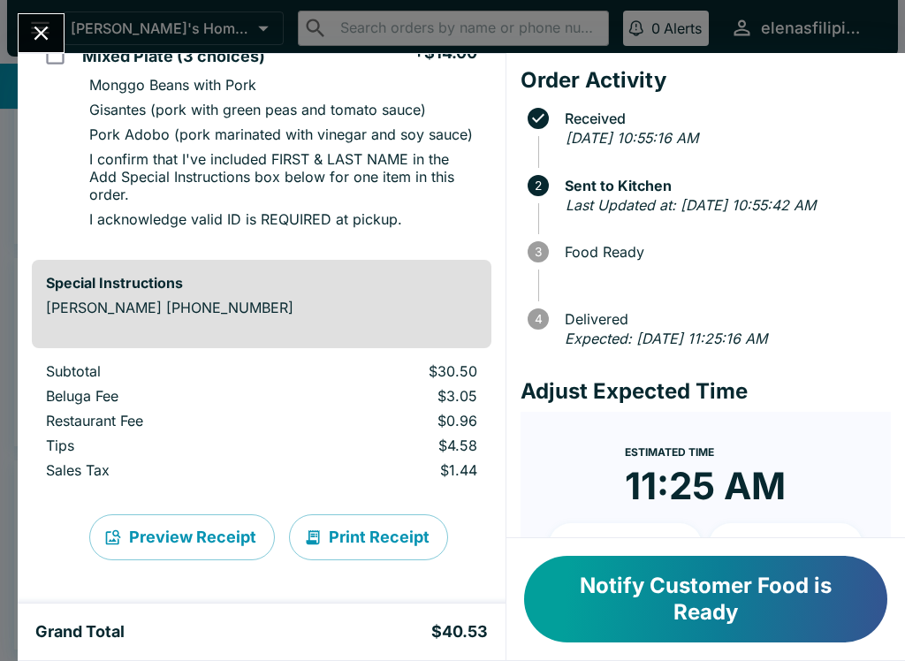
scroll to position [337, 0]
click at [27, 18] on button "Close" at bounding box center [41, 33] width 45 height 38
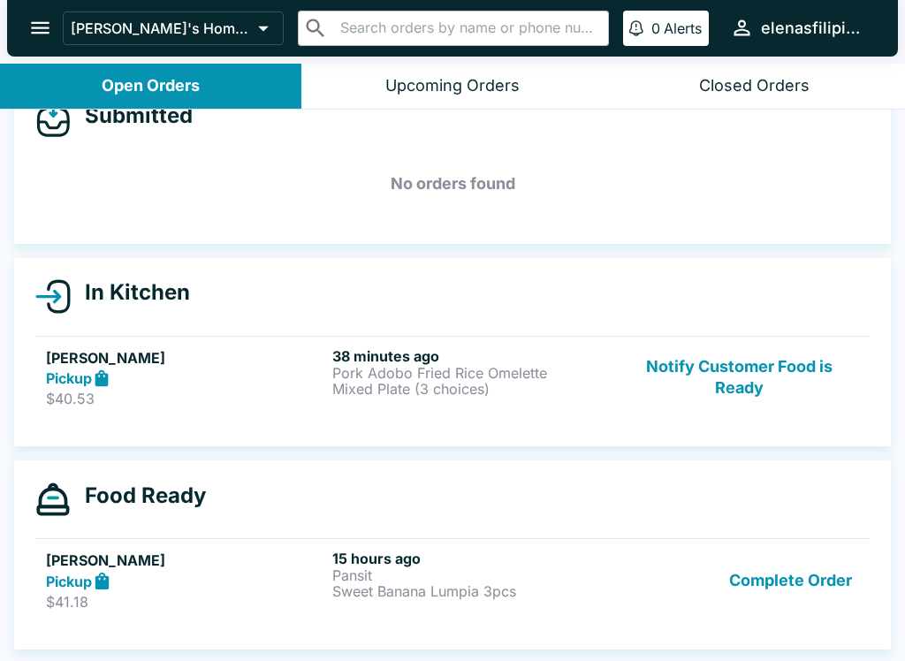
click at [710, 377] on button "Notify Customer Food is Ready" at bounding box center [738, 377] width 239 height 61
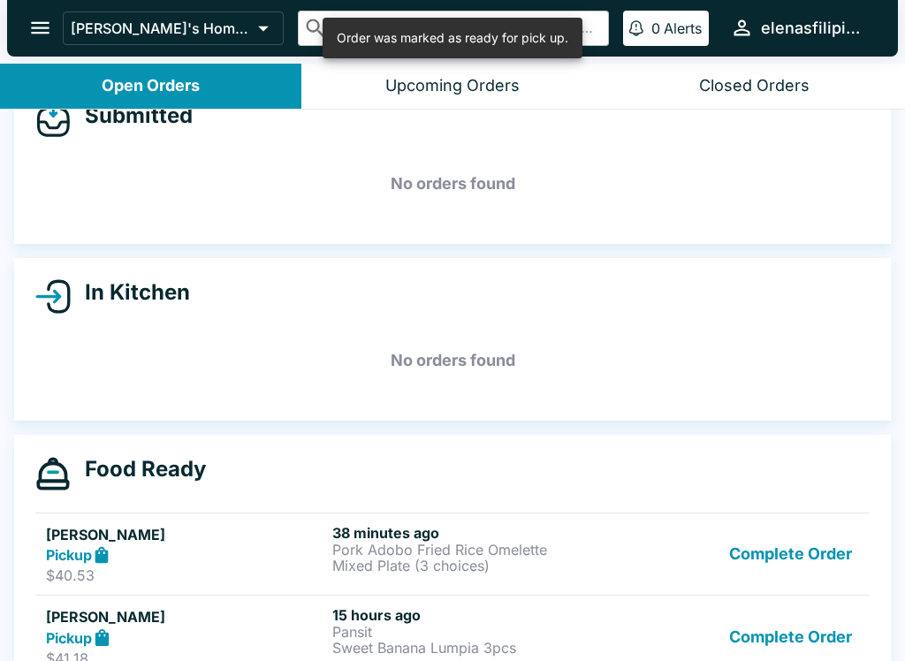
click at [769, 558] on button "Complete Order" at bounding box center [790, 554] width 137 height 61
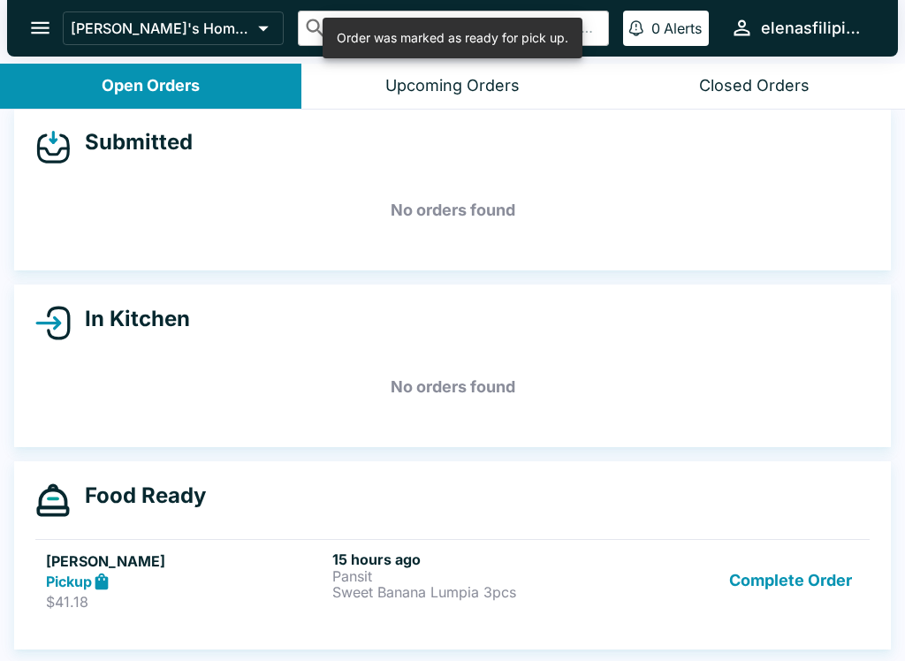
scroll to position [16, 0]
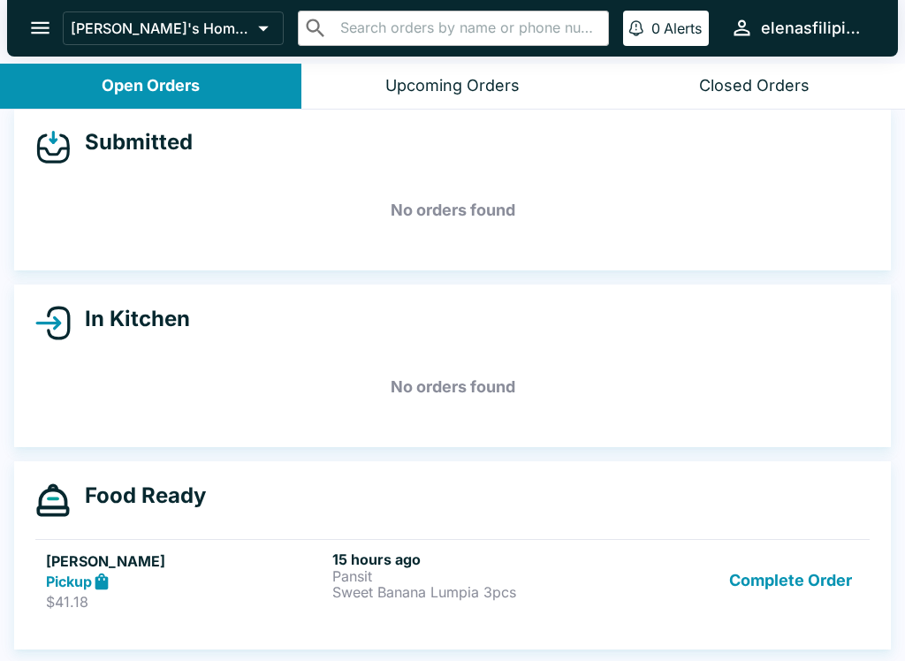
click at [797, 562] on button "Complete Order" at bounding box center [790, 580] width 137 height 61
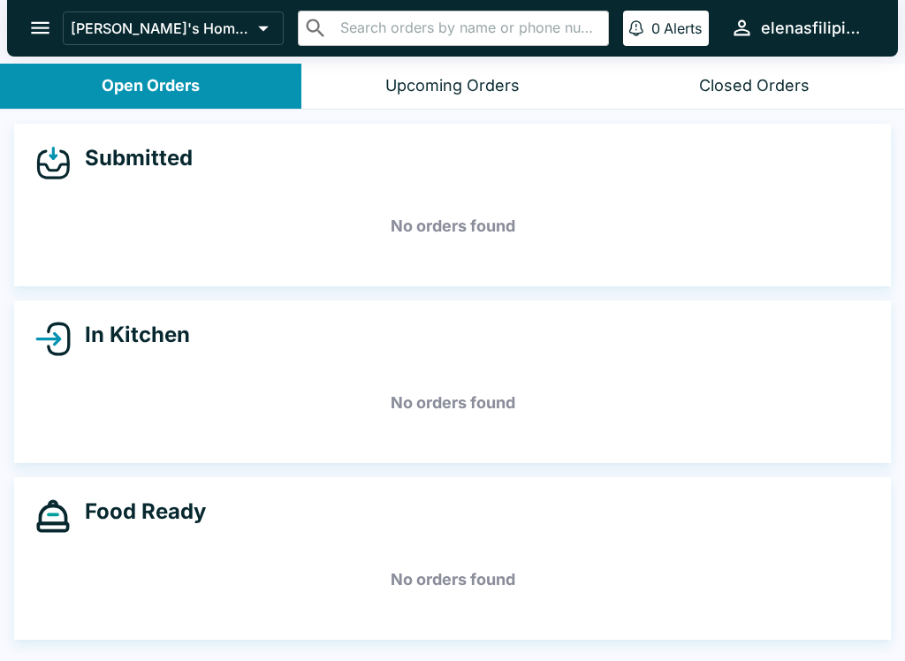
scroll to position [0, 0]
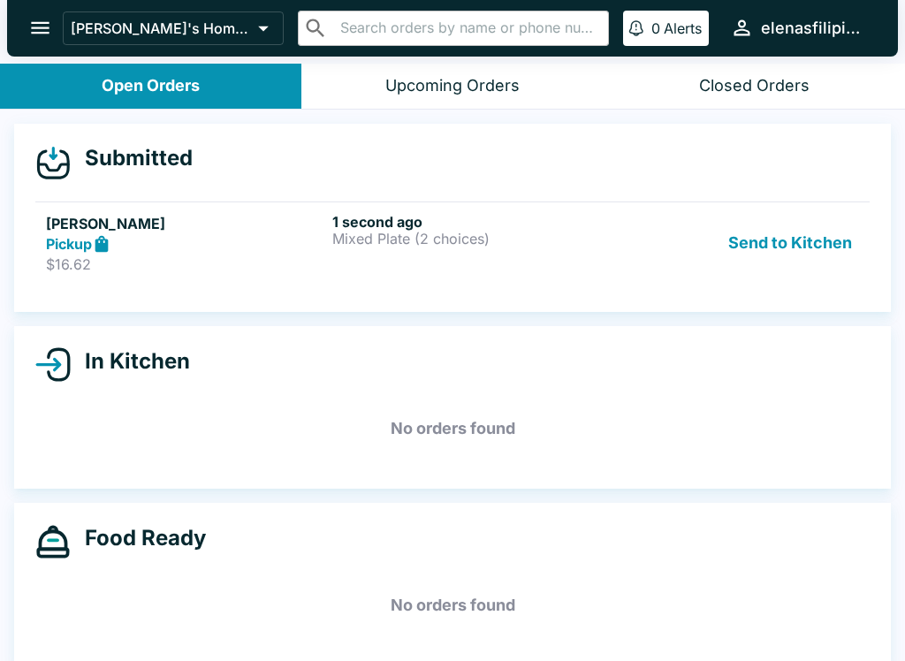
click at [102, 258] on p "$16.62" at bounding box center [185, 264] width 279 height 18
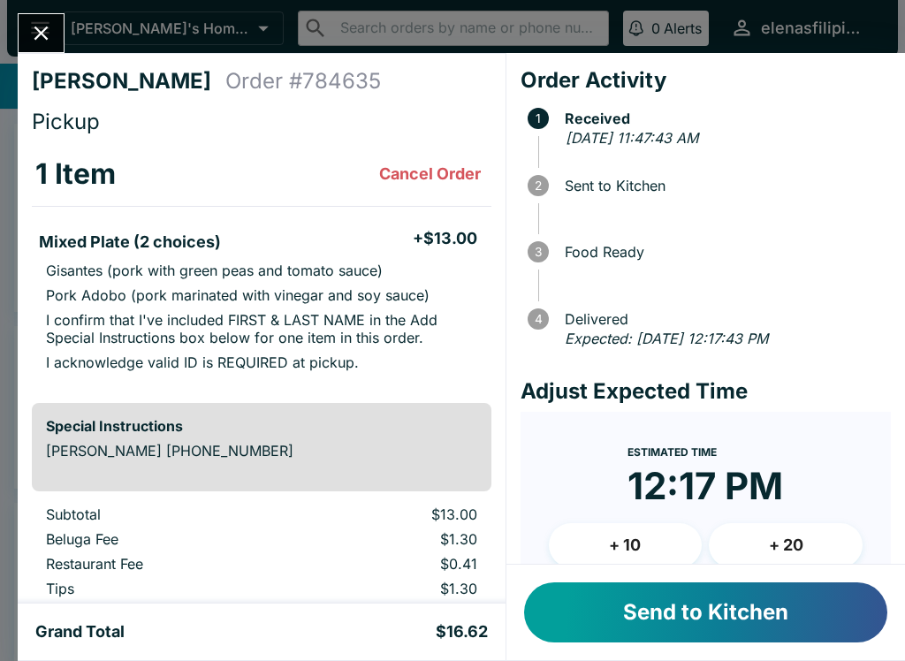
click at [641, 626] on button "Send to Kitchen" at bounding box center [705, 612] width 363 height 60
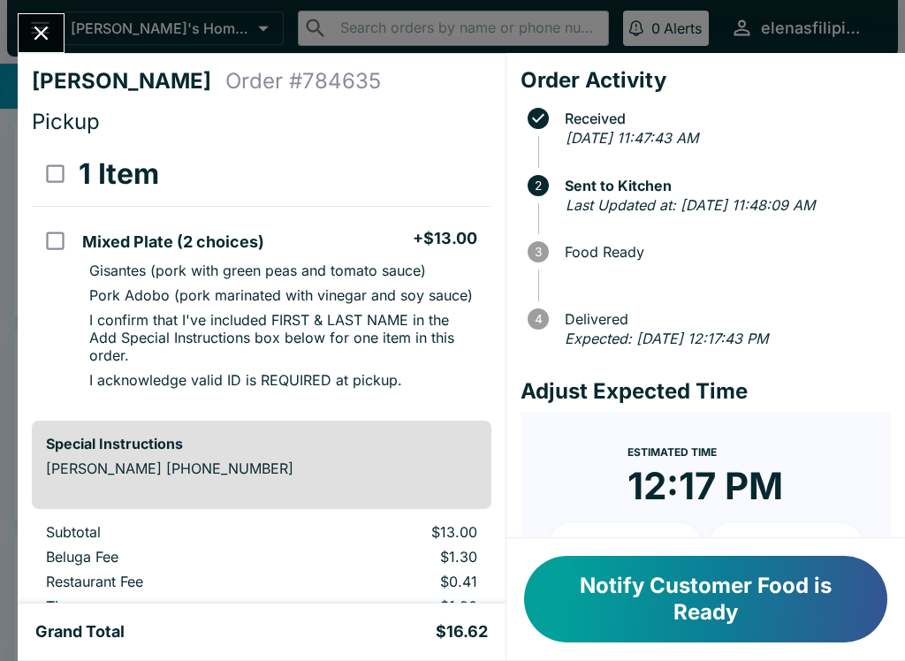
click at [59, 23] on button "Close" at bounding box center [41, 33] width 45 height 38
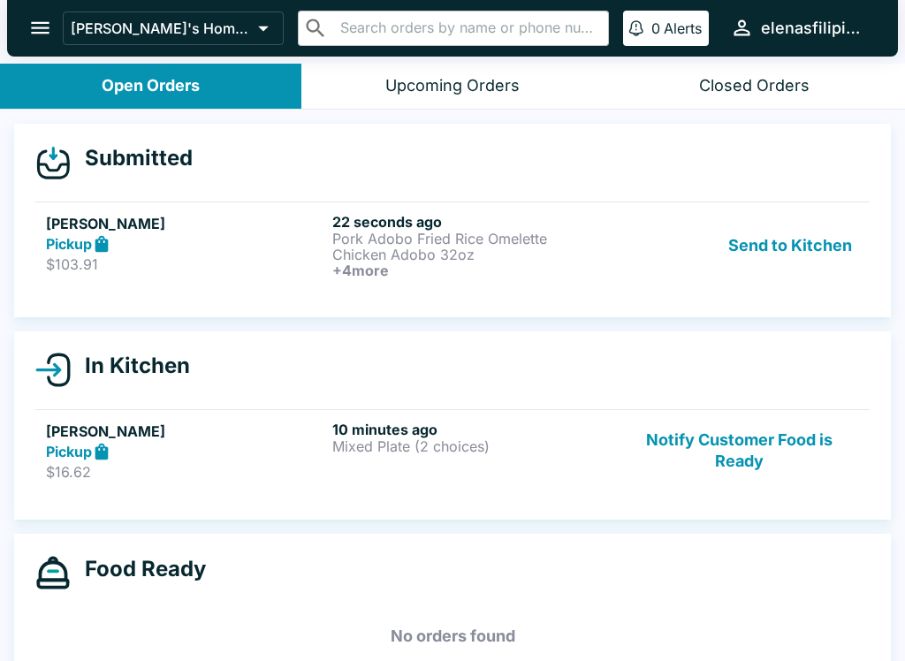
click at [387, 283] on link "[PERSON_NAME] Pickup $103.91 22 seconds ago Pork Adobo Fried Rice Omelette Chic…" at bounding box center [452, 244] width 834 height 87
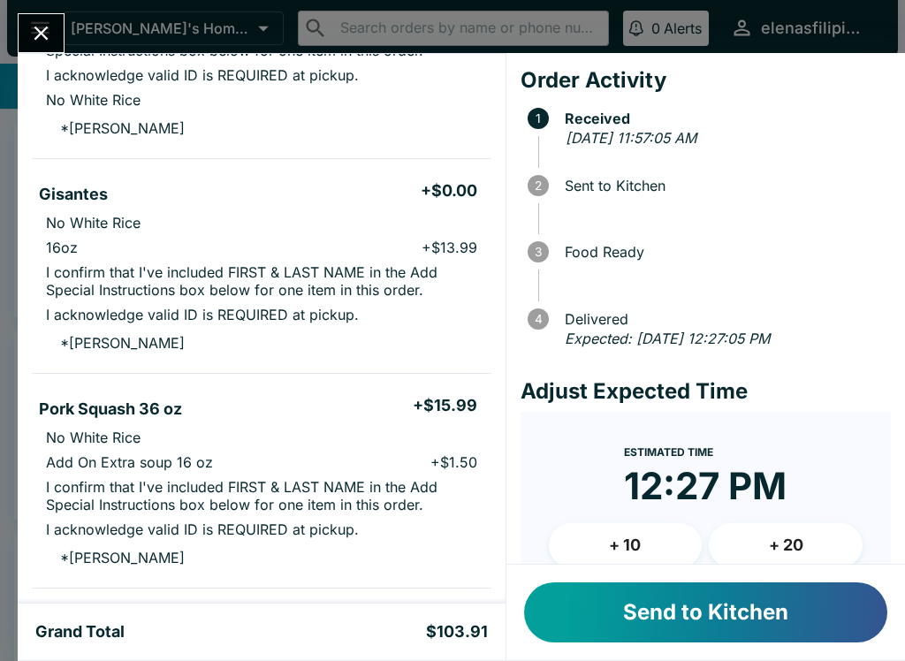
scroll to position [402, 0]
click at [29, 23] on icon "Close" at bounding box center [41, 33] width 24 height 24
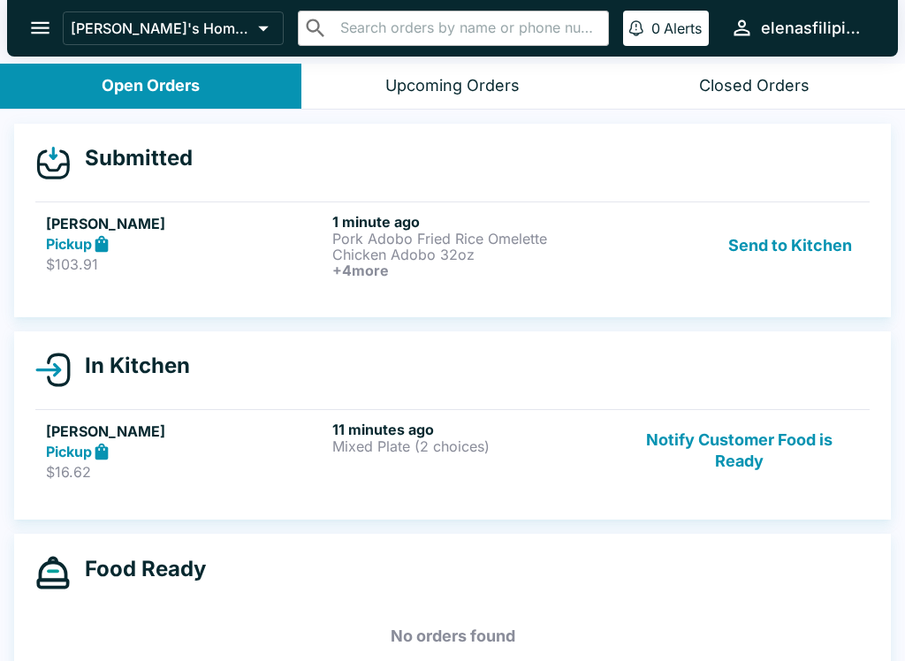
click at [307, 240] on div "Pickup" at bounding box center [185, 244] width 279 height 20
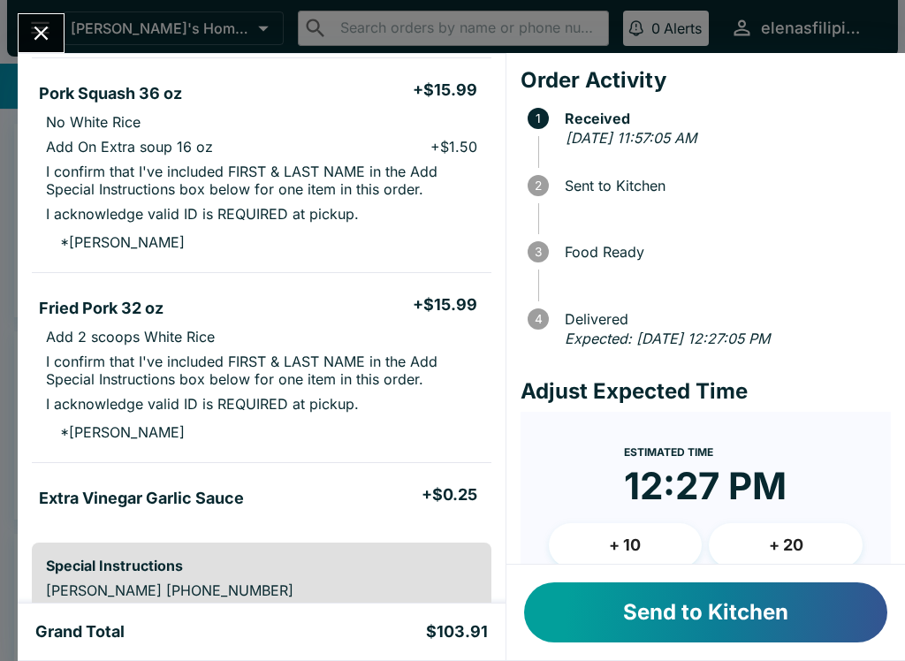
scroll to position [718, 0]
click at [695, 618] on button "Send to Kitchen" at bounding box center [705, 612] width 363 height 60
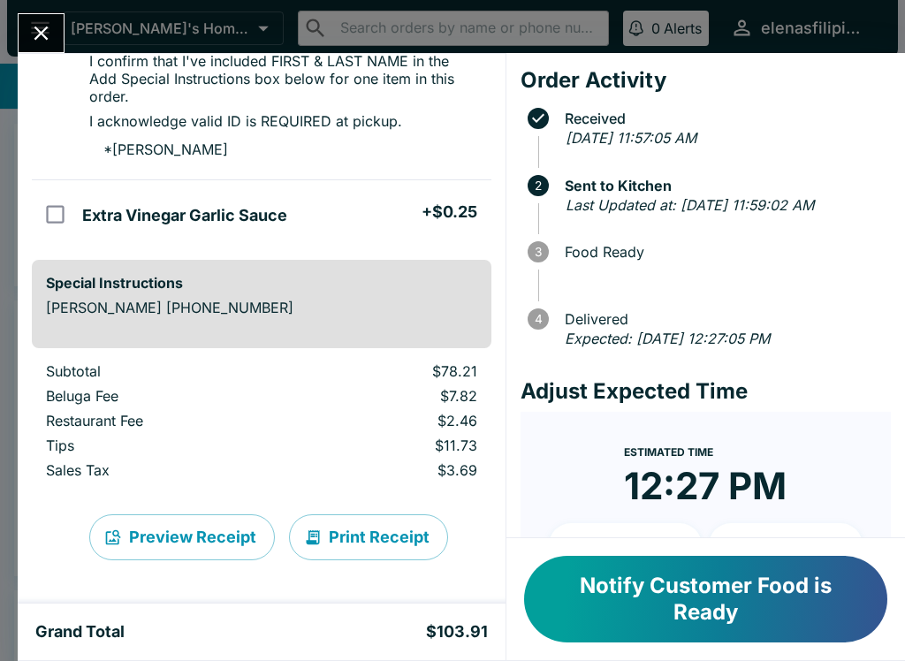
scroll to position [1089, 0]
click at [36, 18] on button "Close" at bounding box center [41, 33] width 45 height 38
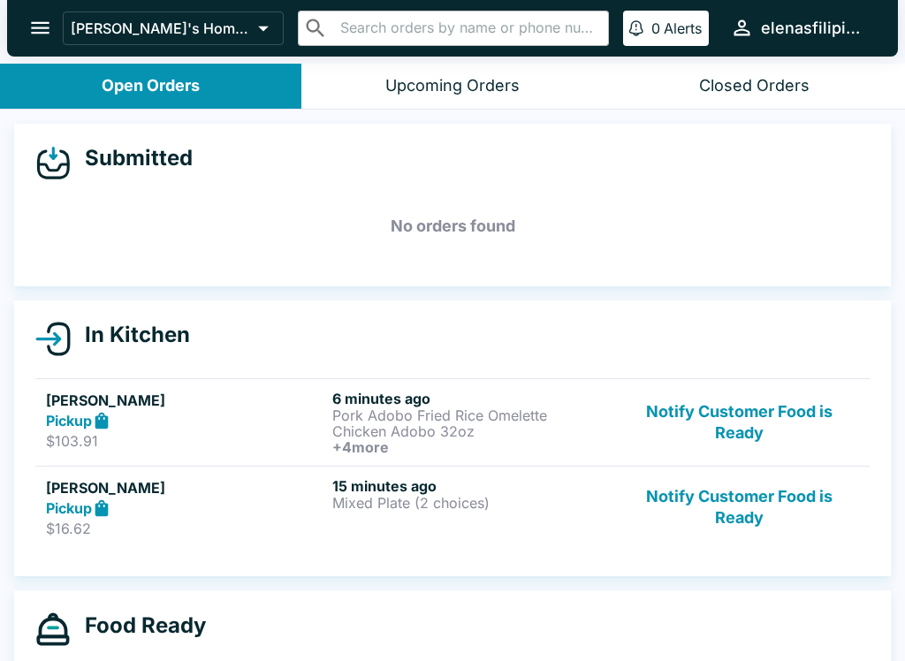
click at [463, 517] on div "15 minutes ago Mixed Plate (2 choices)" at bounding box center [471, 507] width 279 height 61
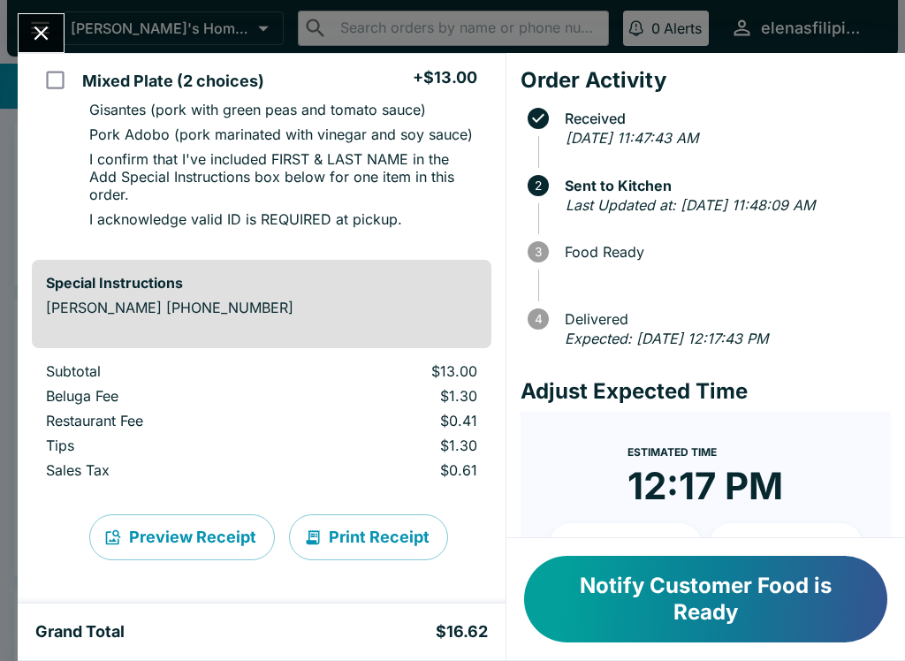
scroll to position [161, 0]
click at [675, 599] on button "Notify Customer Food is Ready" at bounding box center [705, 599] width 363 height 87
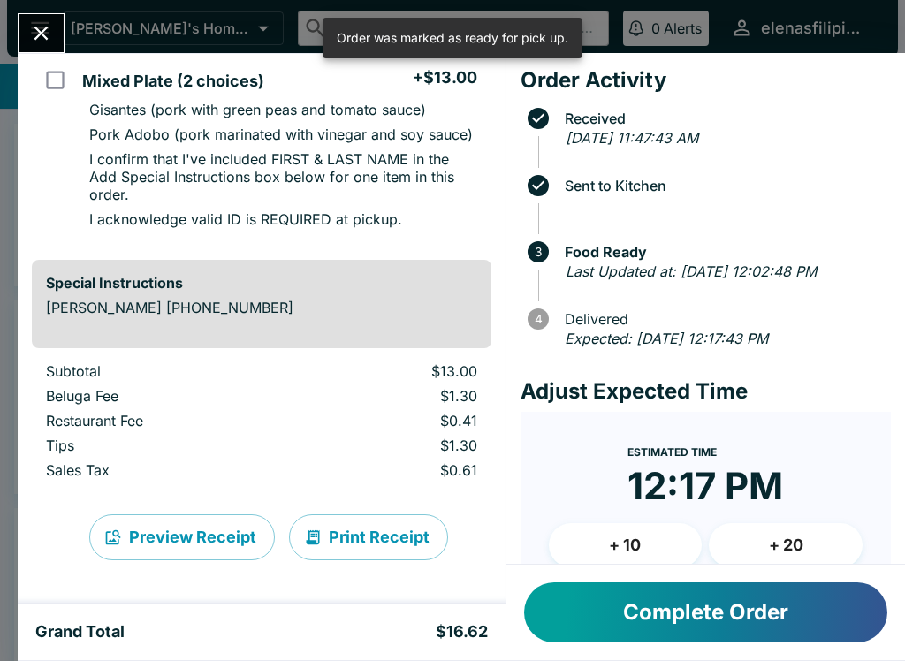
click at [670, 607] on button "Complete Order" at bounding box center [705, 612] width 363 height 60
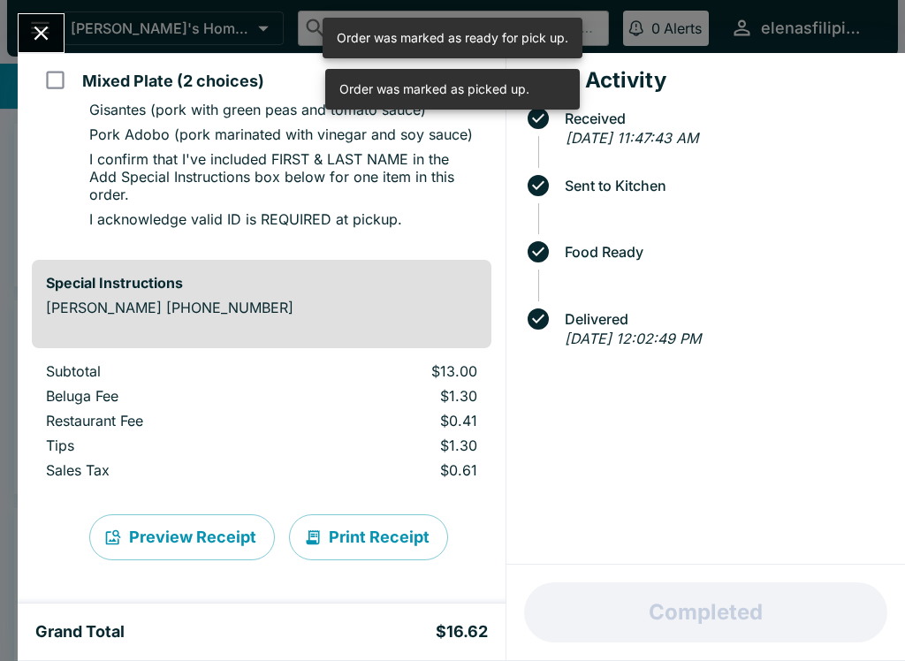
click at [56, 36] on button "Close" at bounding box center [41, 33] width 45 height 38
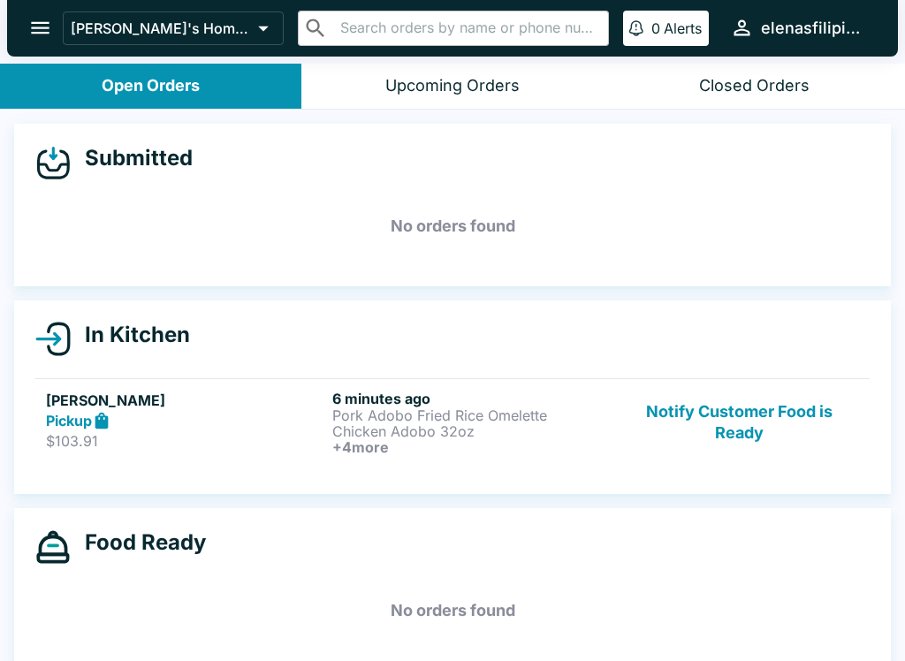
click at [49, 437] on p "$103.91" at bounding box center [185, 441] width 279 height 18
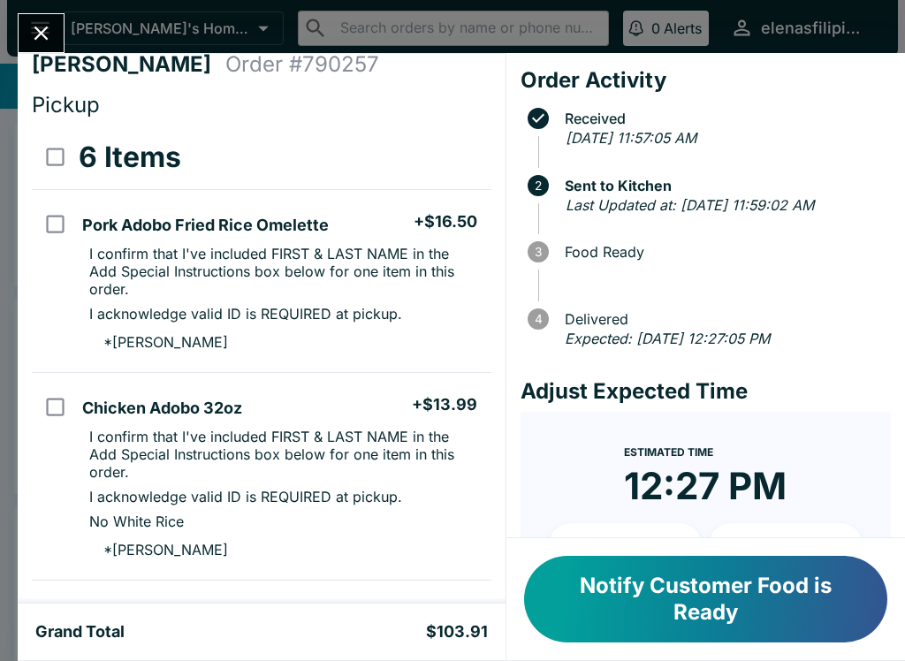
scroll to position [9, 0]
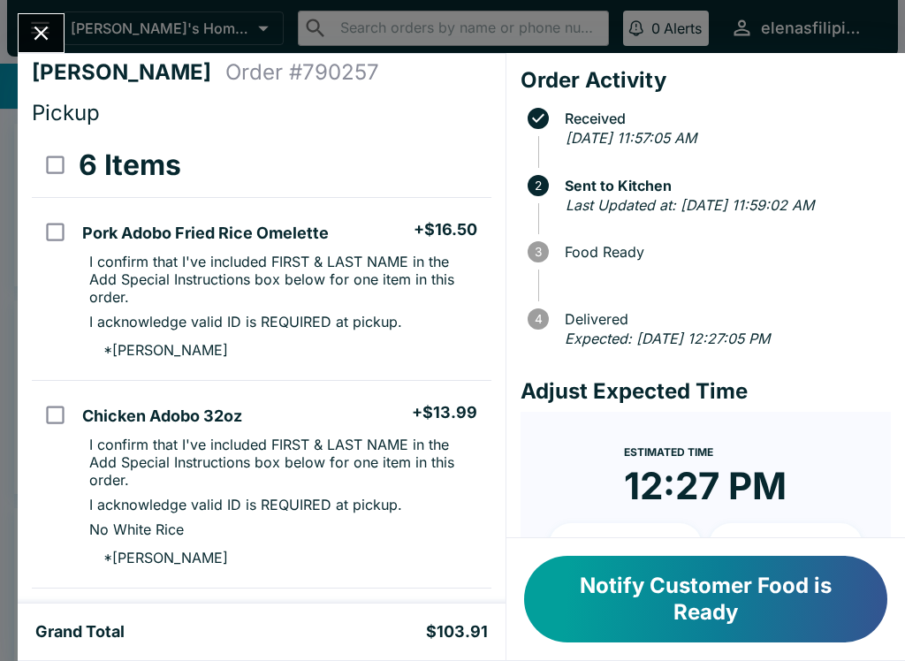
click at [687, 596] on button "Notify Customer Food is Ready" at bounding box center [705, 599] width 363 height 87
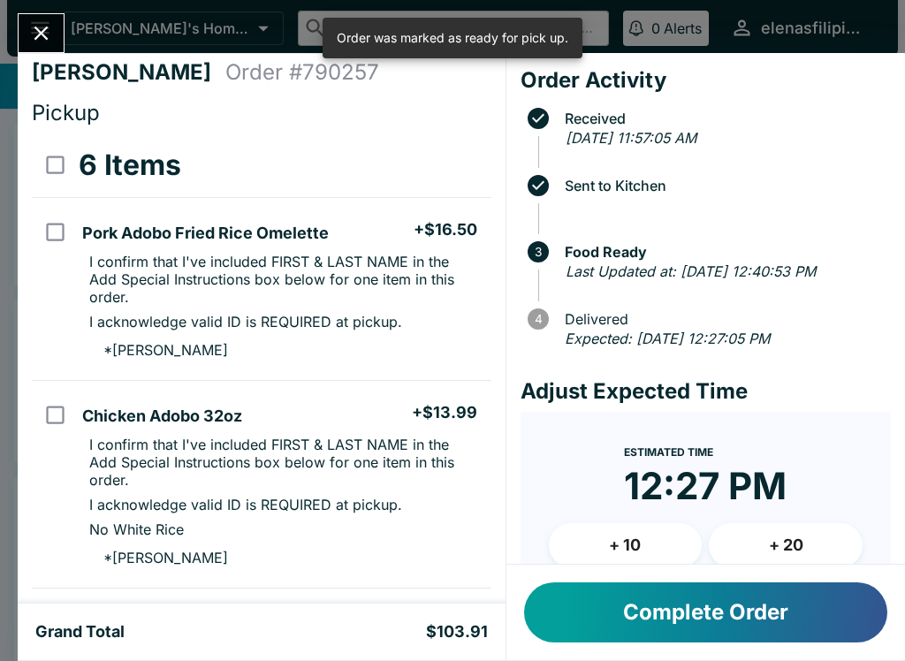
click at [656, 611] on button "Complete Order" at bounding box center [705, 612] width 363 height 60
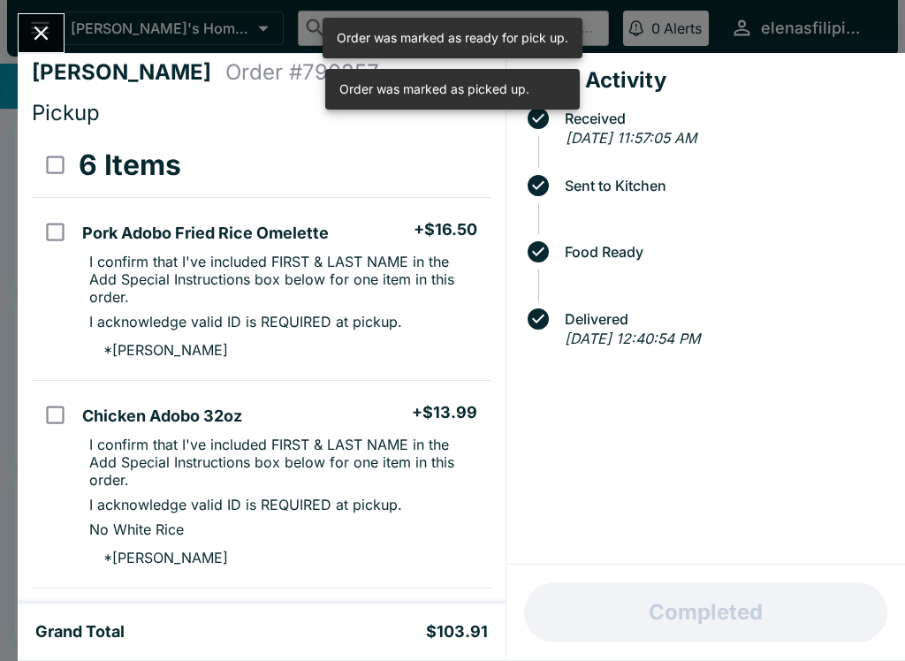
click at [36, 23] on icon "Close" at bounding box center [41, 33] width 24 height 24
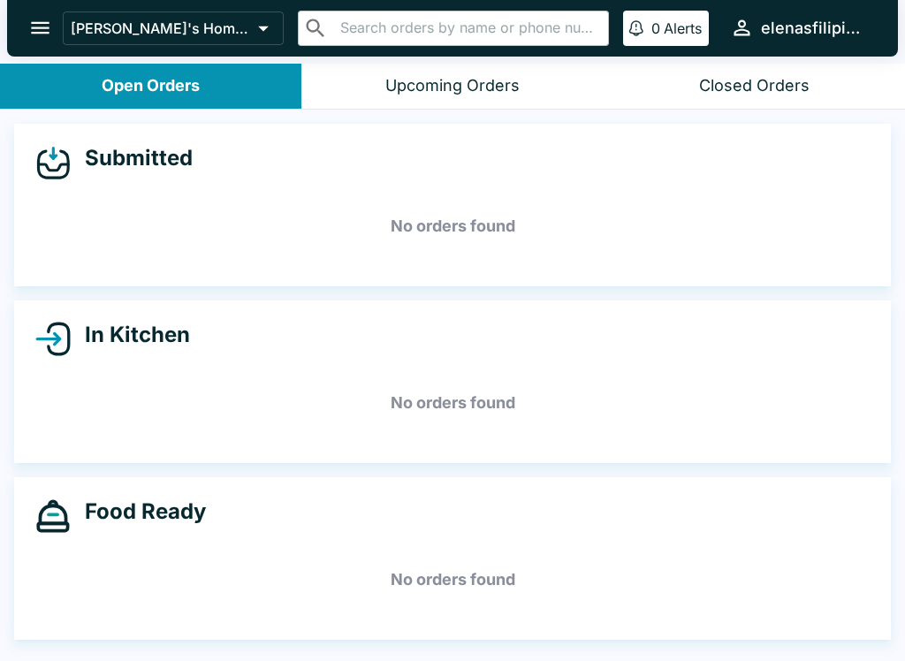
click at [325, 601] on h5 "No orders found" at bounding box center [452, 580] width 834 height 64
click at [101, 534] on div "Food Ready No orders found" at bounding box center [452, 558] width 876 height 163
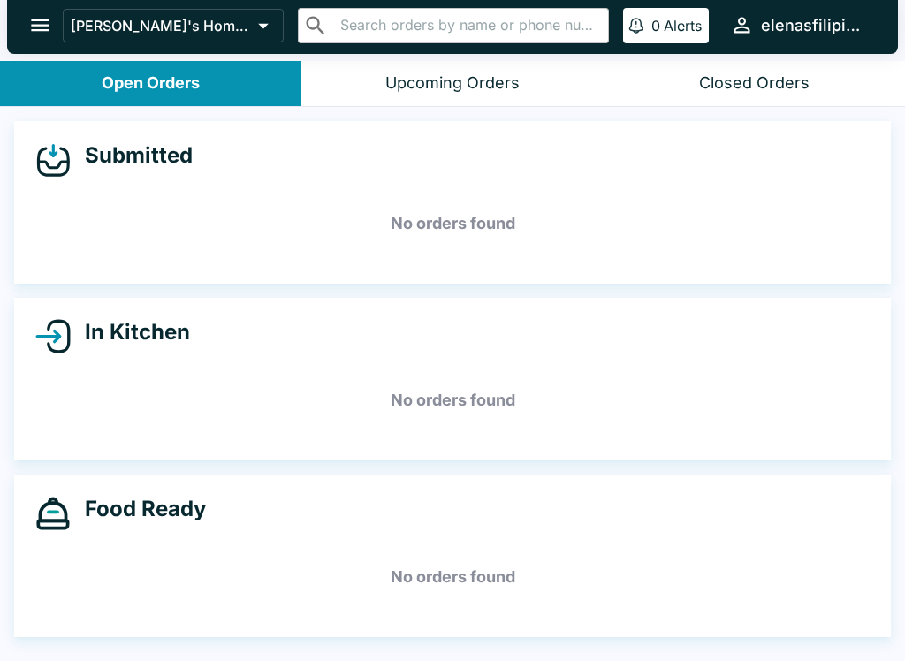
click at [127, 532] on div "Food Ready No orders found" at bounding box center [452, 555] width 876 height 163
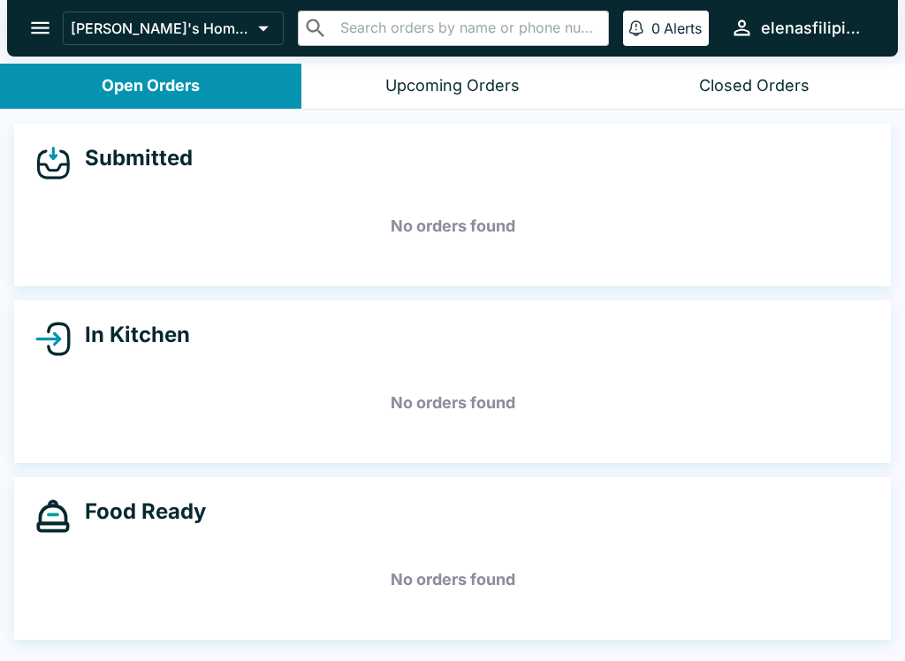
click at [163, 558] on h5 "No orders found" at bounding box center [452, 580] width 834 height 64
